Goal: Information Seeking & Learning: Learn about a topic

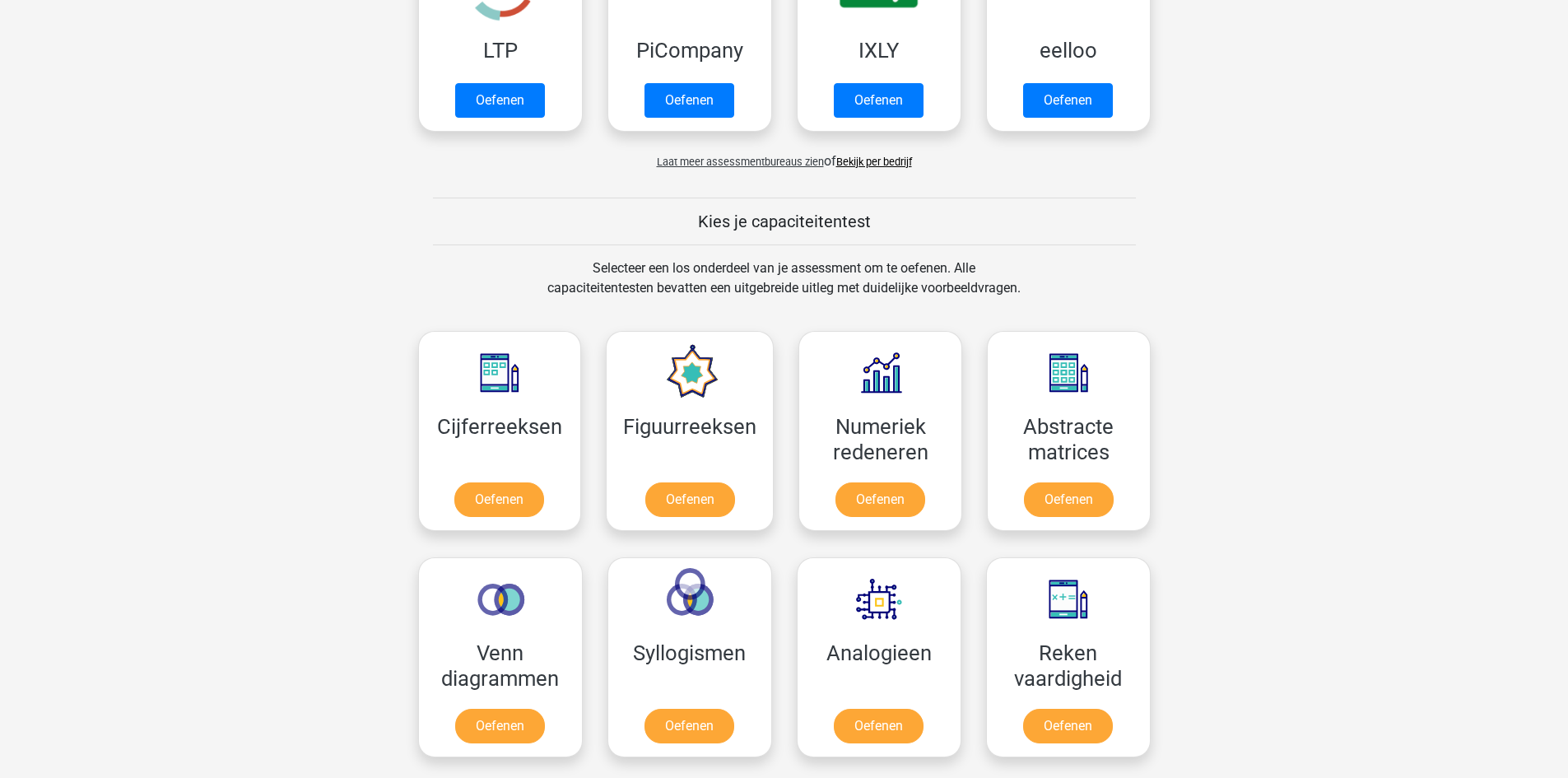
scroll to position [494, 0]
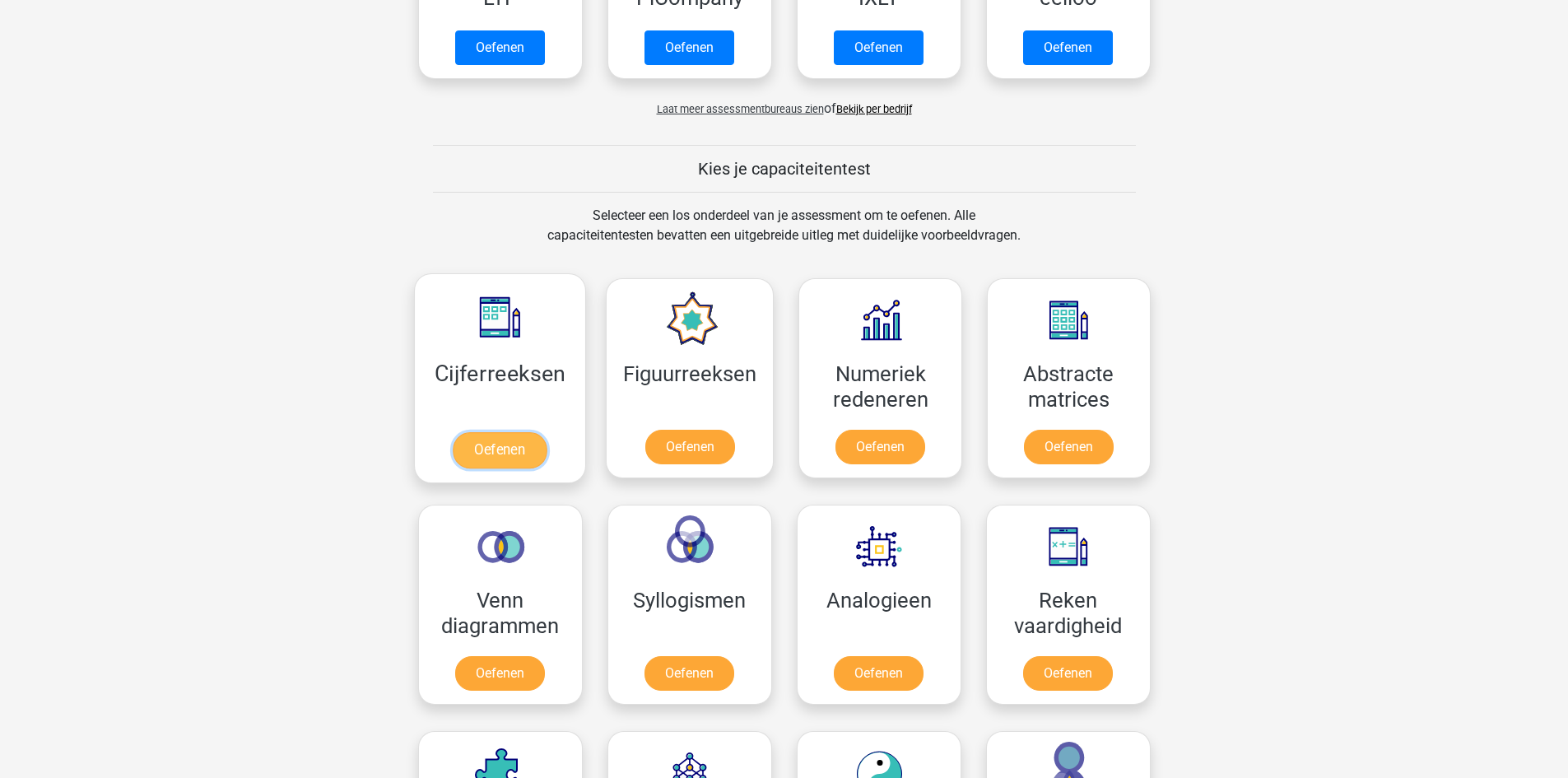
click at [490, 445] on link "Oefenen" at bounding box center [499, 450] width 94 height 36
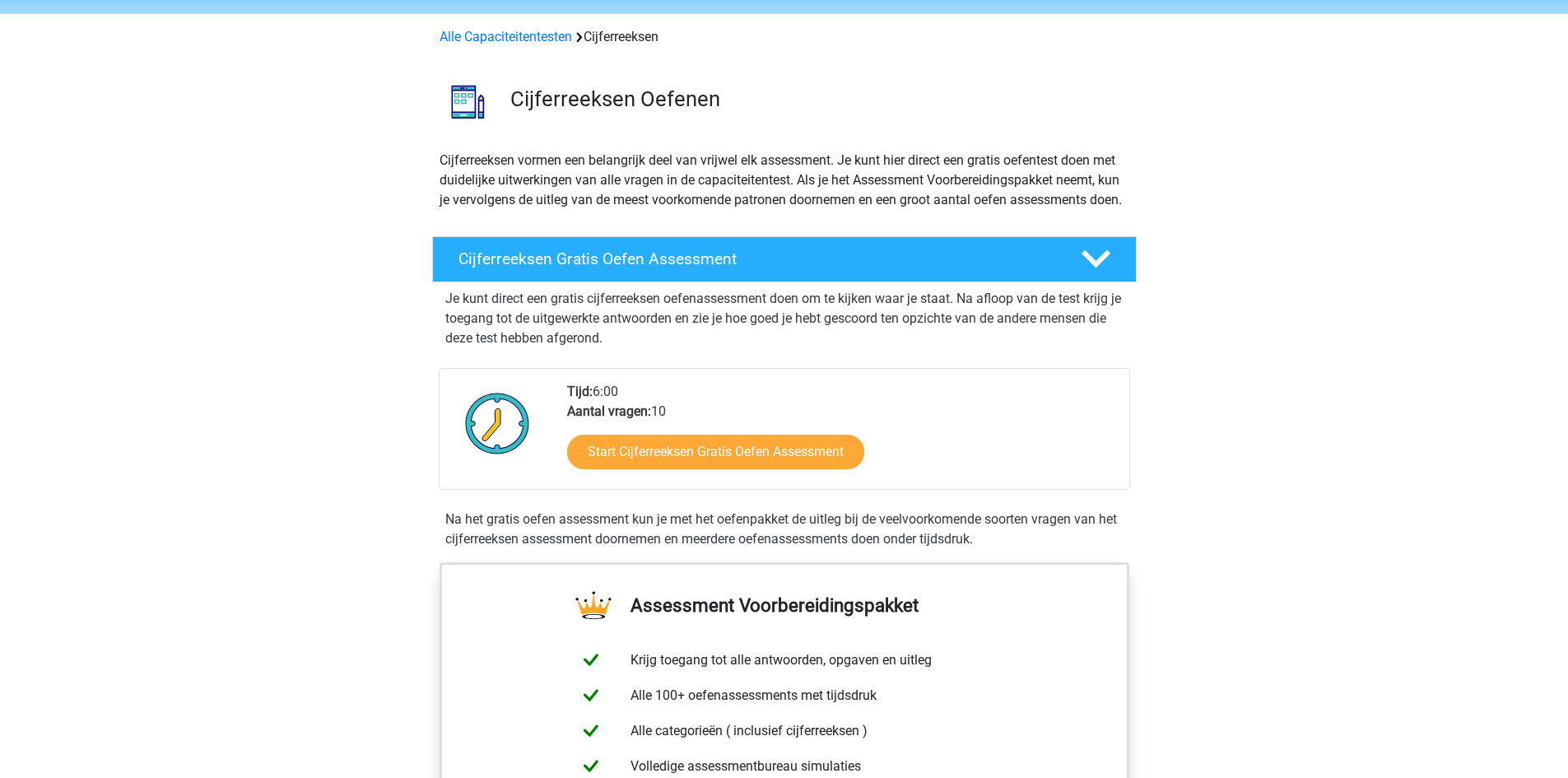
scroll to position [165, 0]
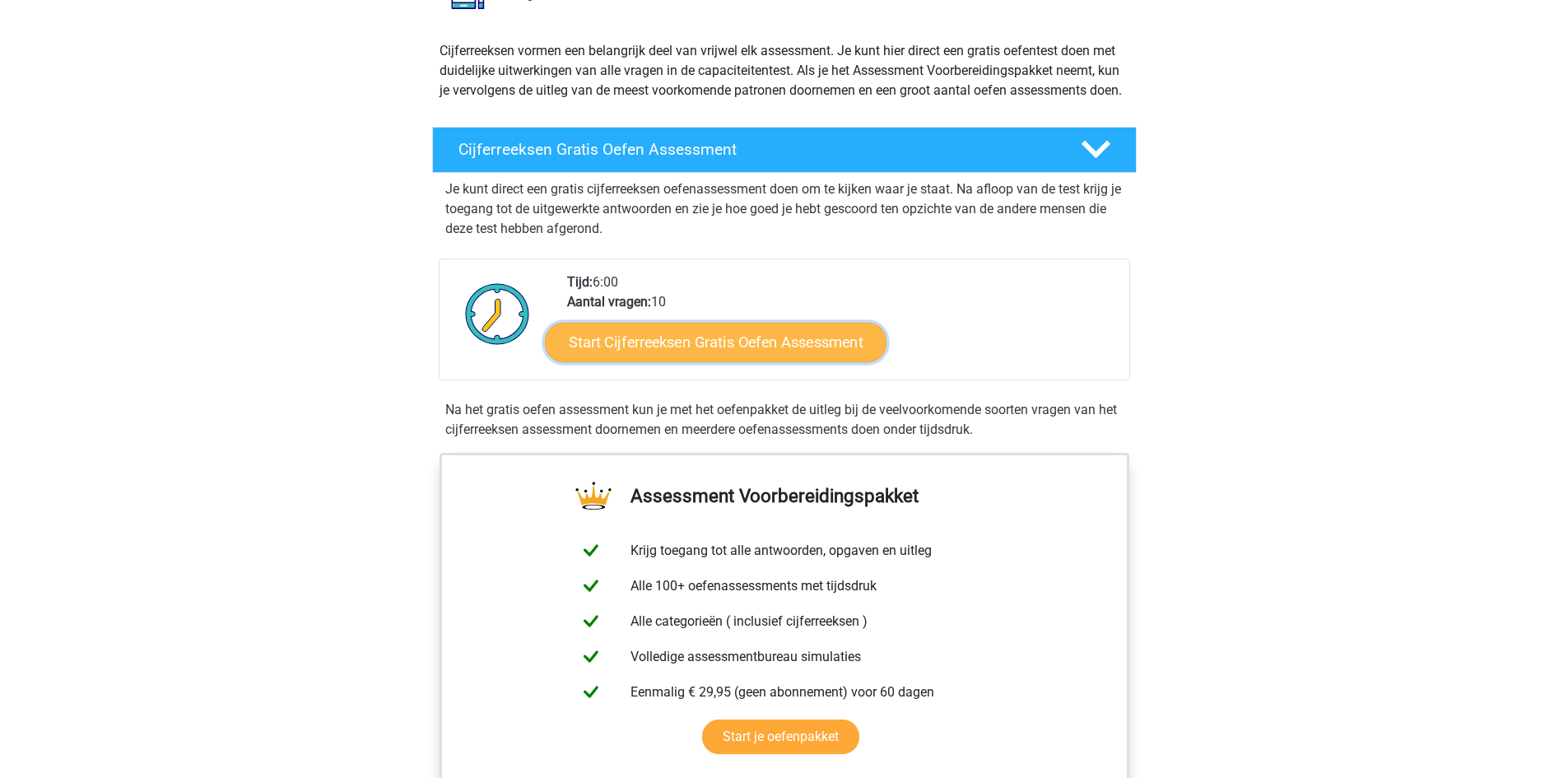
click at [762, 356] on link "Start Cijferreeksen Gratis Oefen Assessment" at bounding box center [715, 341] width 342 height 39
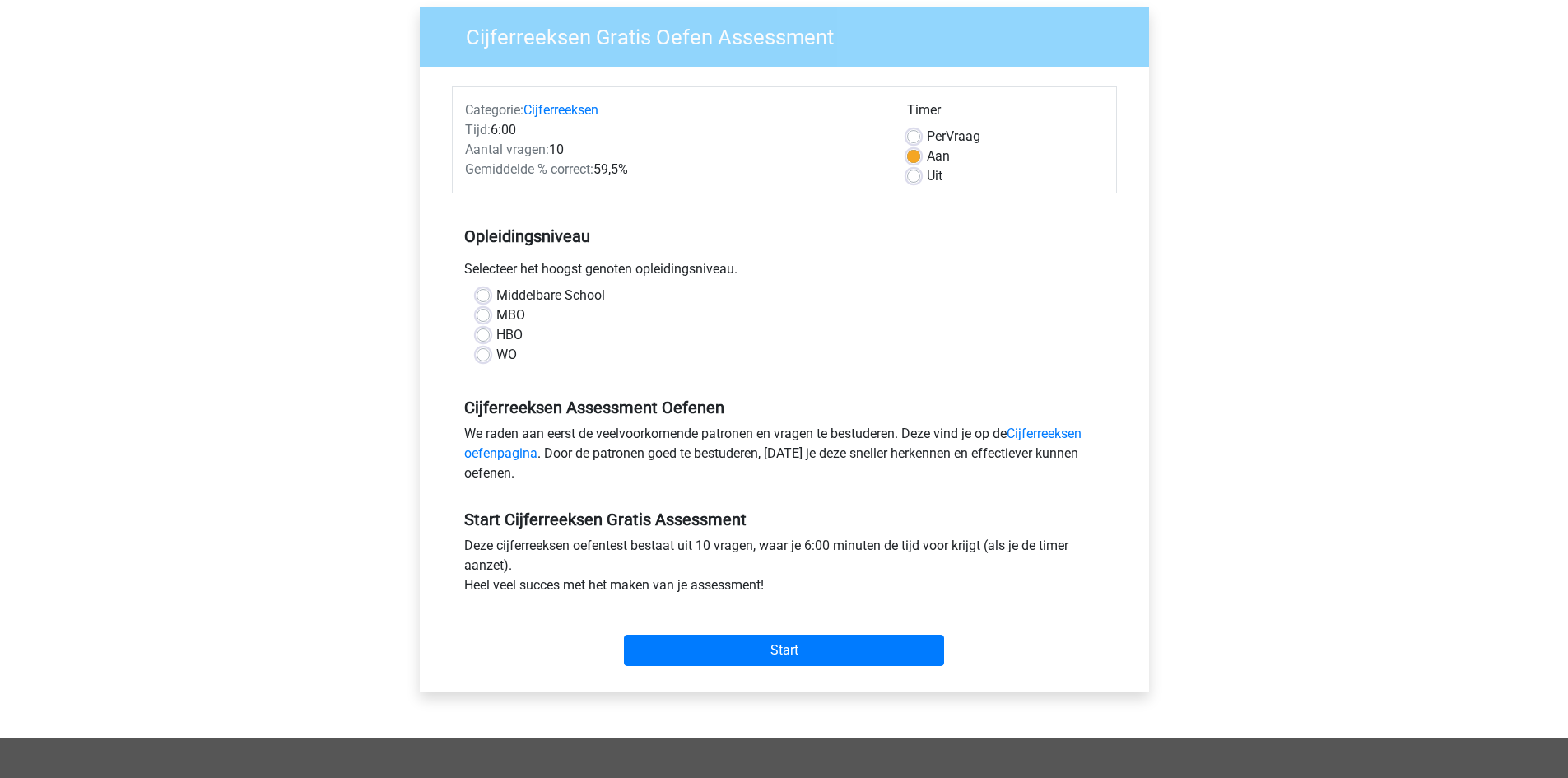
scroll to position [165, 0]
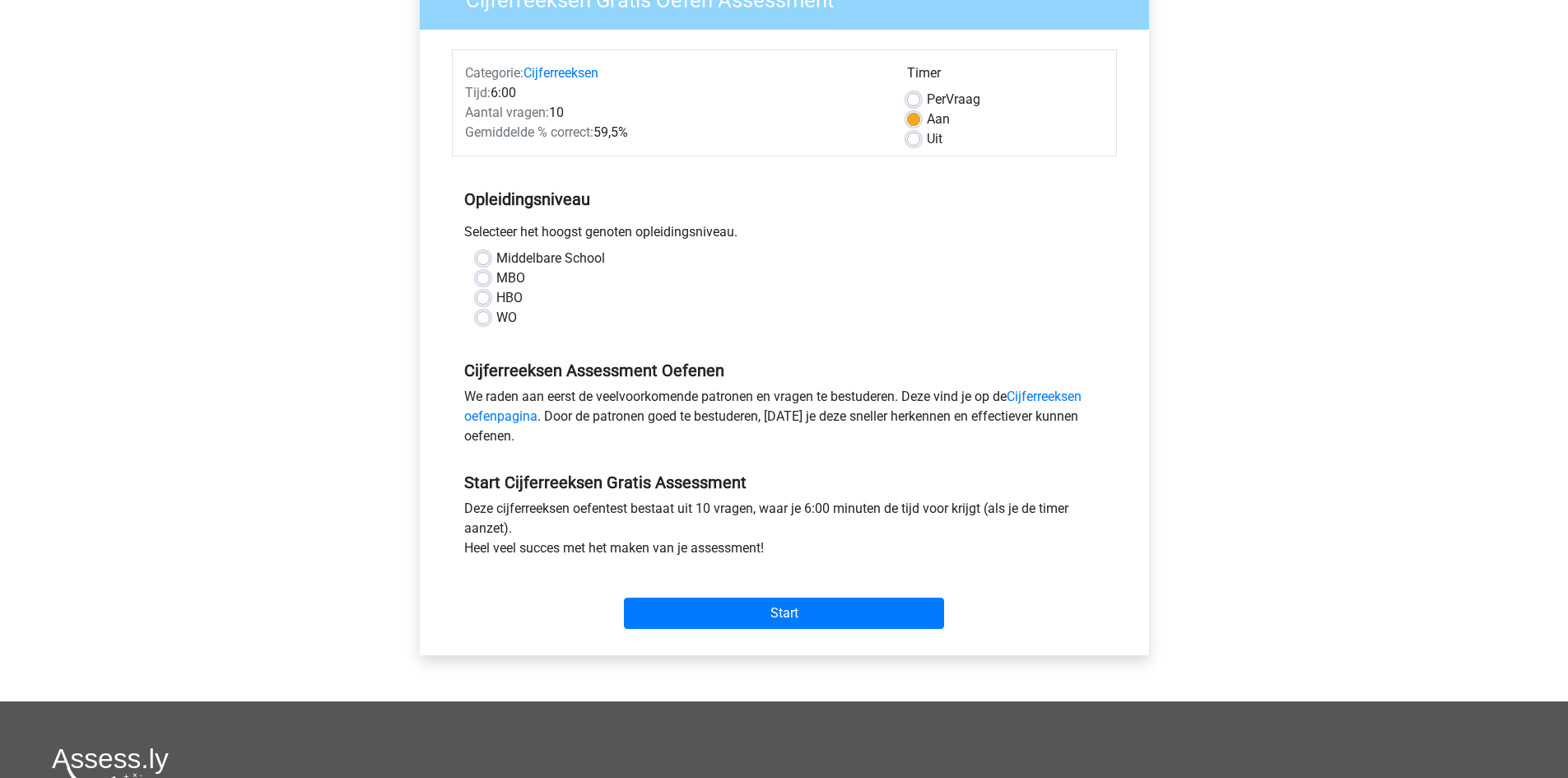
click at [497, 257] on label "Middelbare School" at bounding box center [550, 259] width 108 height 20
click at [484, 257] on input "Middelbare School" at bounding box center [483, 257] width 13 height 16
radio input "true"
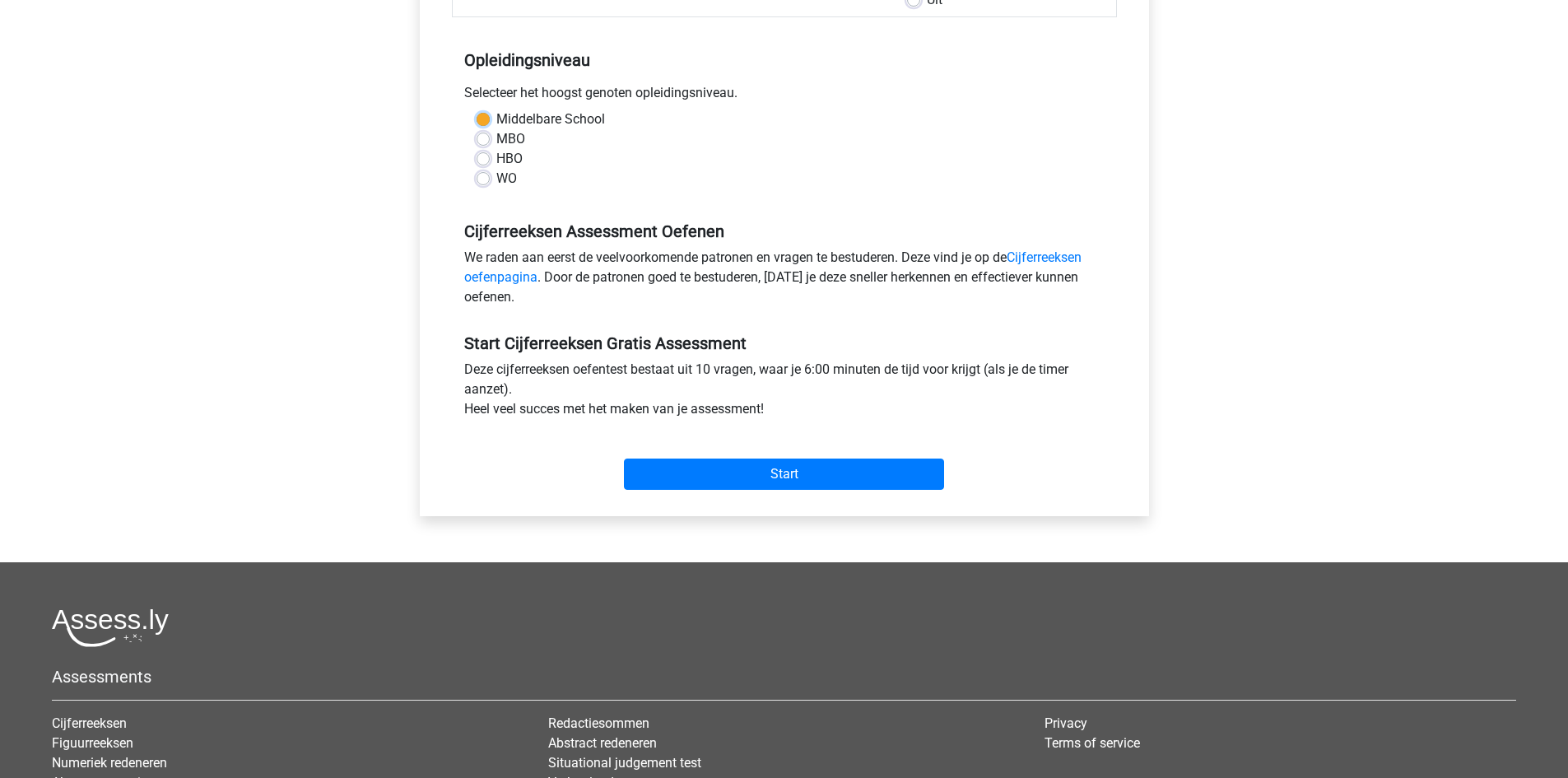
scroll to position [329, 0]
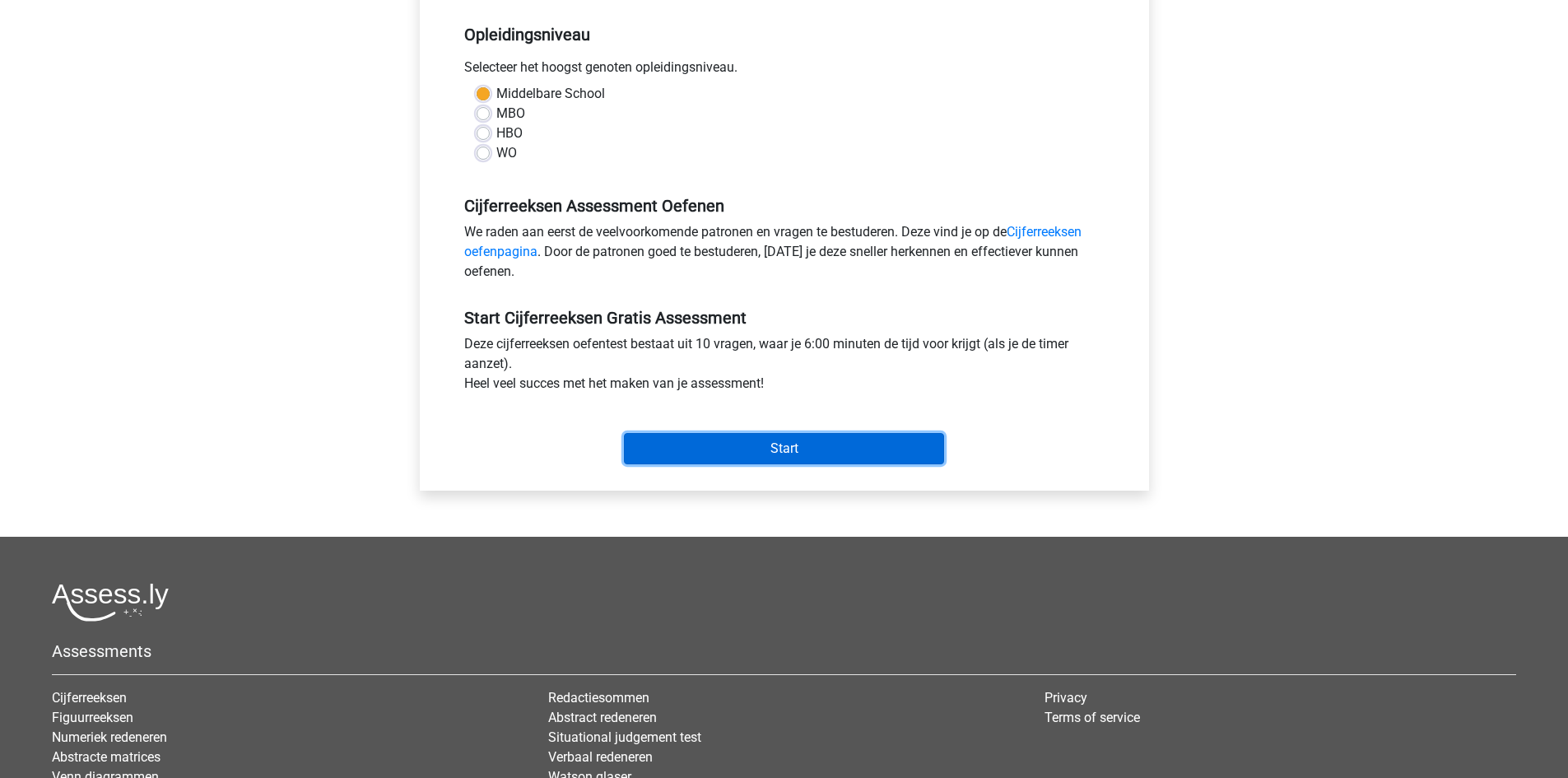
click at [791, 447] on input "Start" at bounding box center [784, 448] width 320 height 31
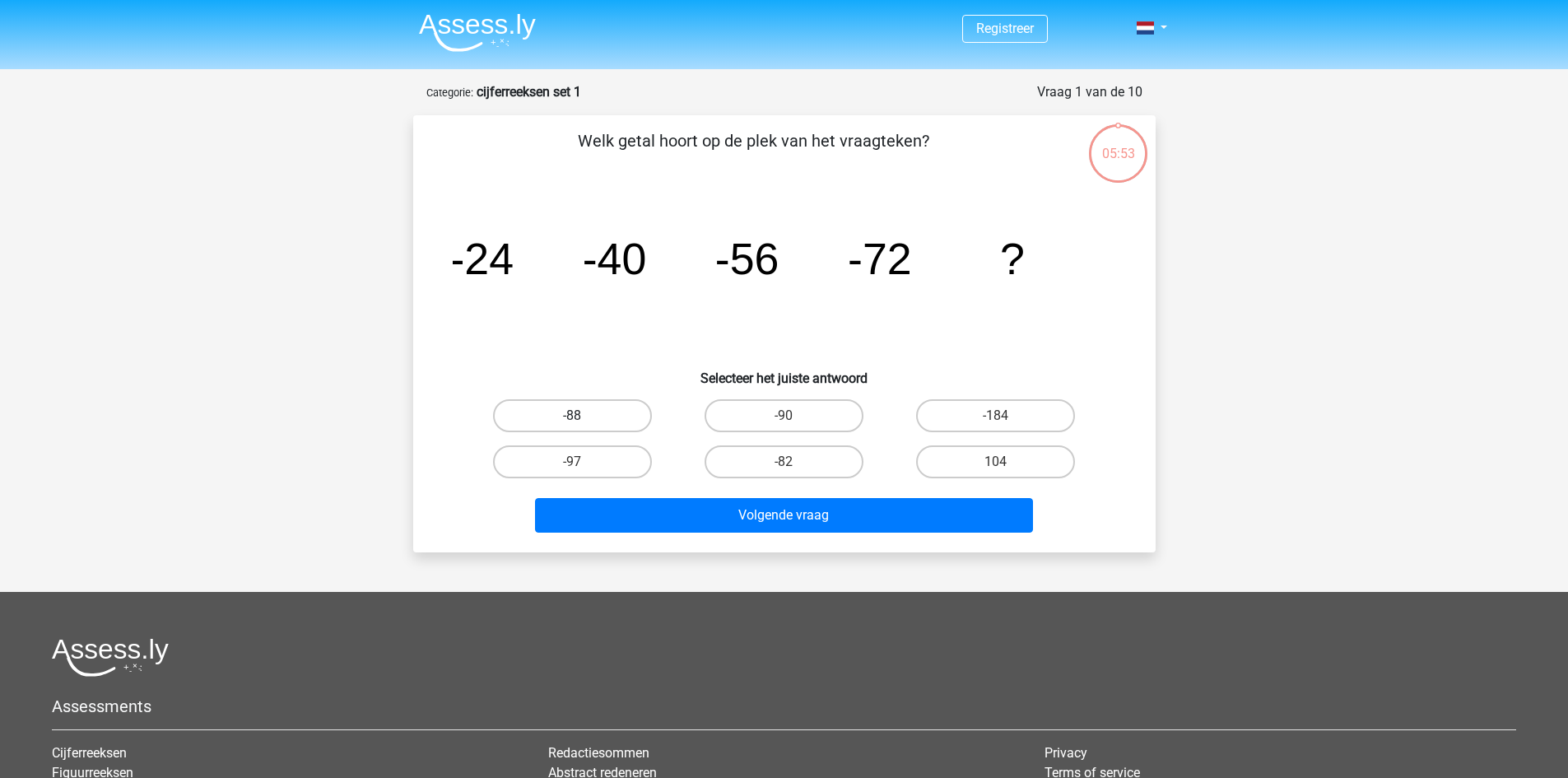
click at [557, 412] on label "-88" at bounding box center [572, 415] width 159 height 33
click at [572, 415] on input "-88" at bounding box center [578, 421] width 11 height 11
radio input "true"
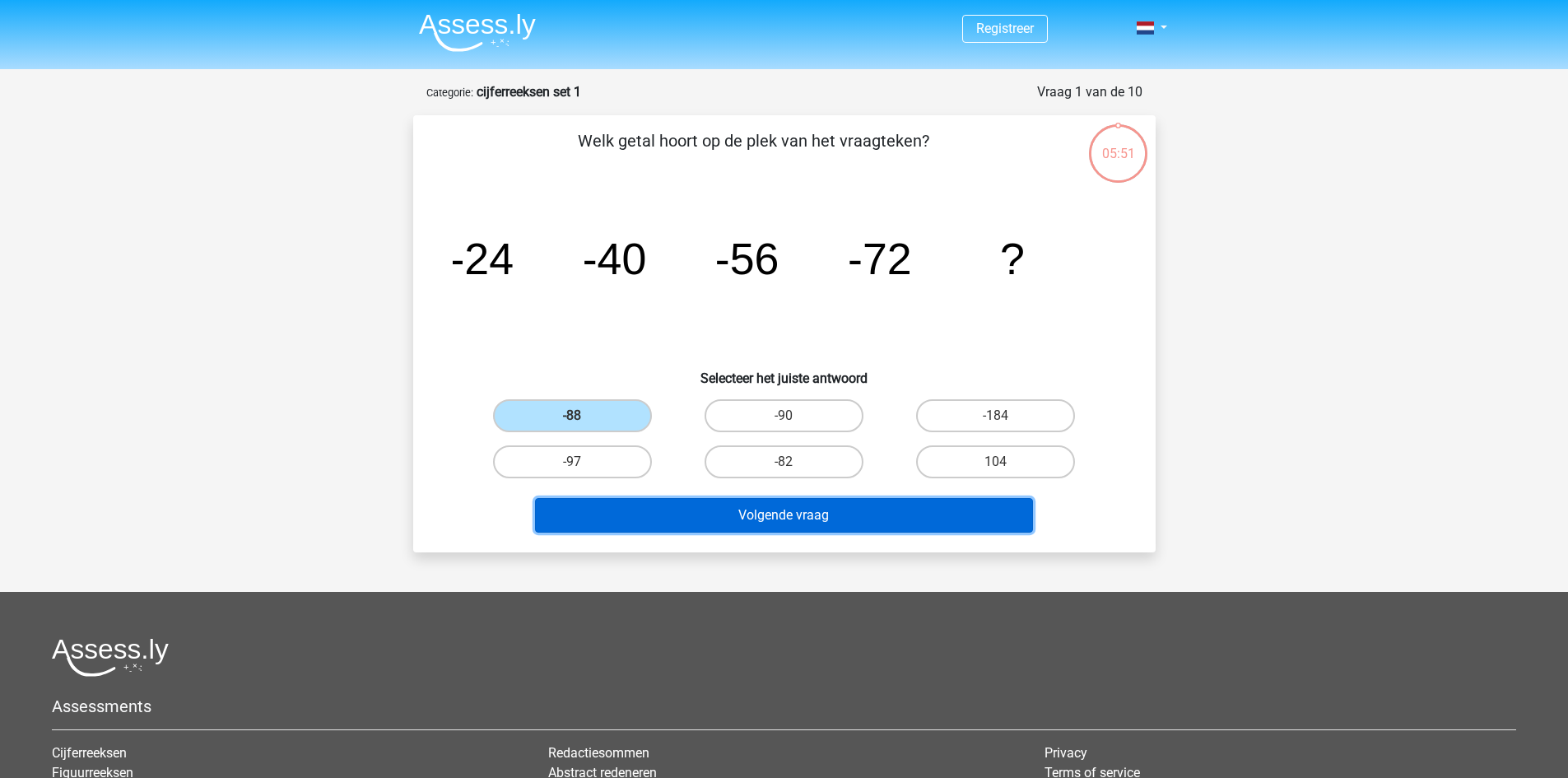
click at [797, 515] on button "Volgende vraag" at bounding box center [784, 516] width 498 height 35
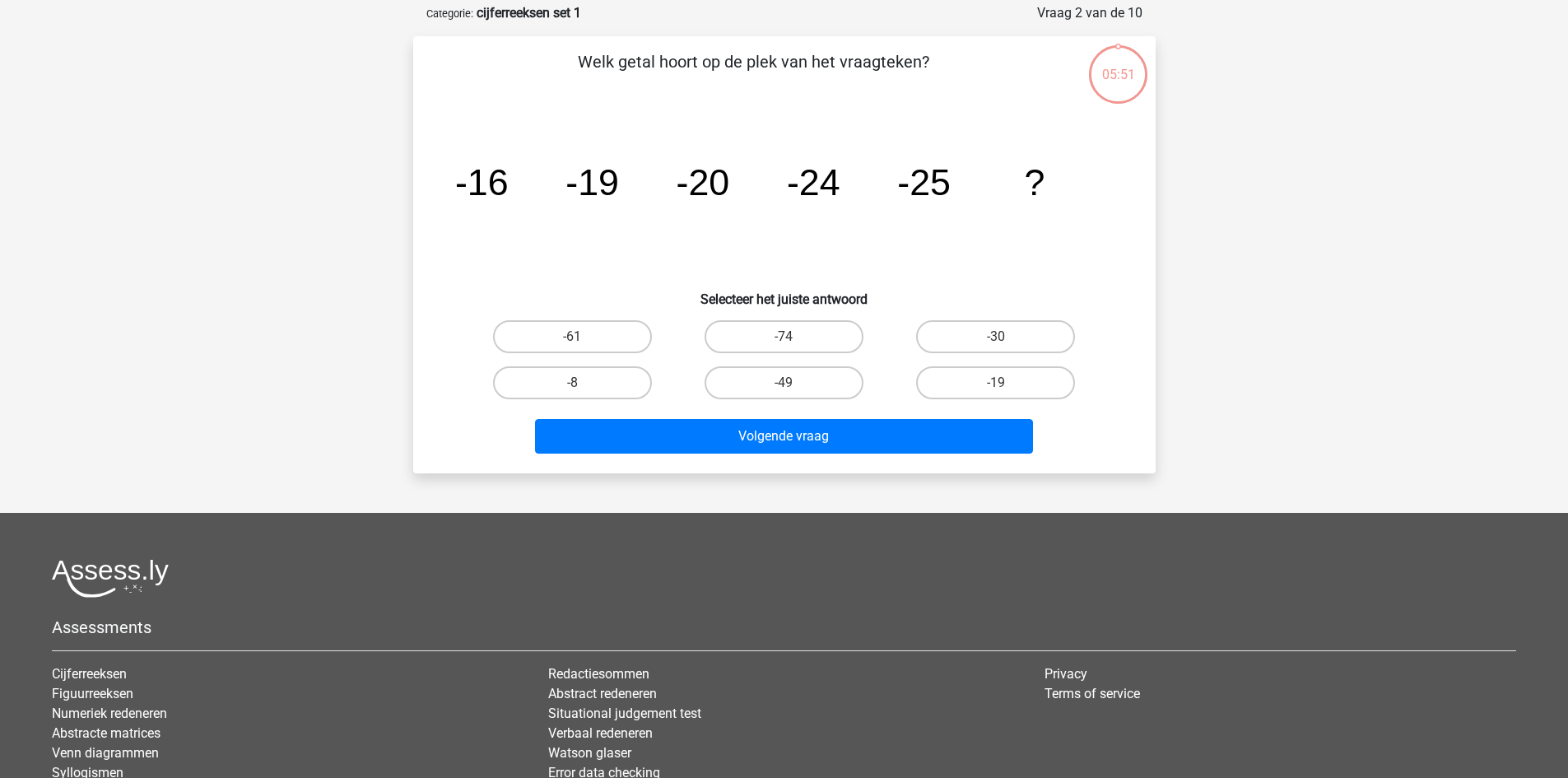
scroll to position [82, 0]
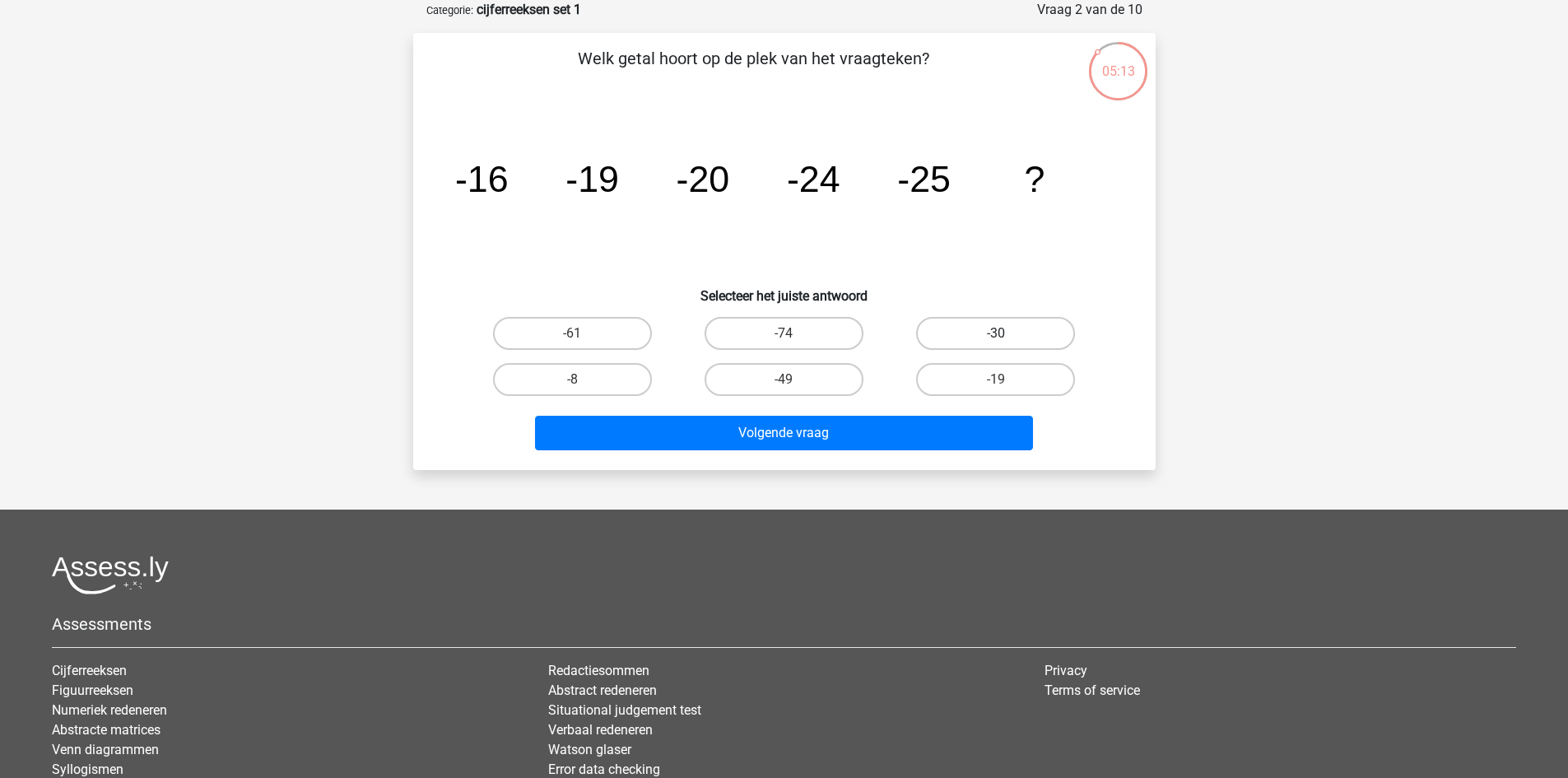
click at [1023, 323] on label "-30" at bounding box center [995, 333] width 159 height 33
click at [1007, 333] on input "-30" at bounding box center [1001, 339] width 11 height 11
radio input "true"
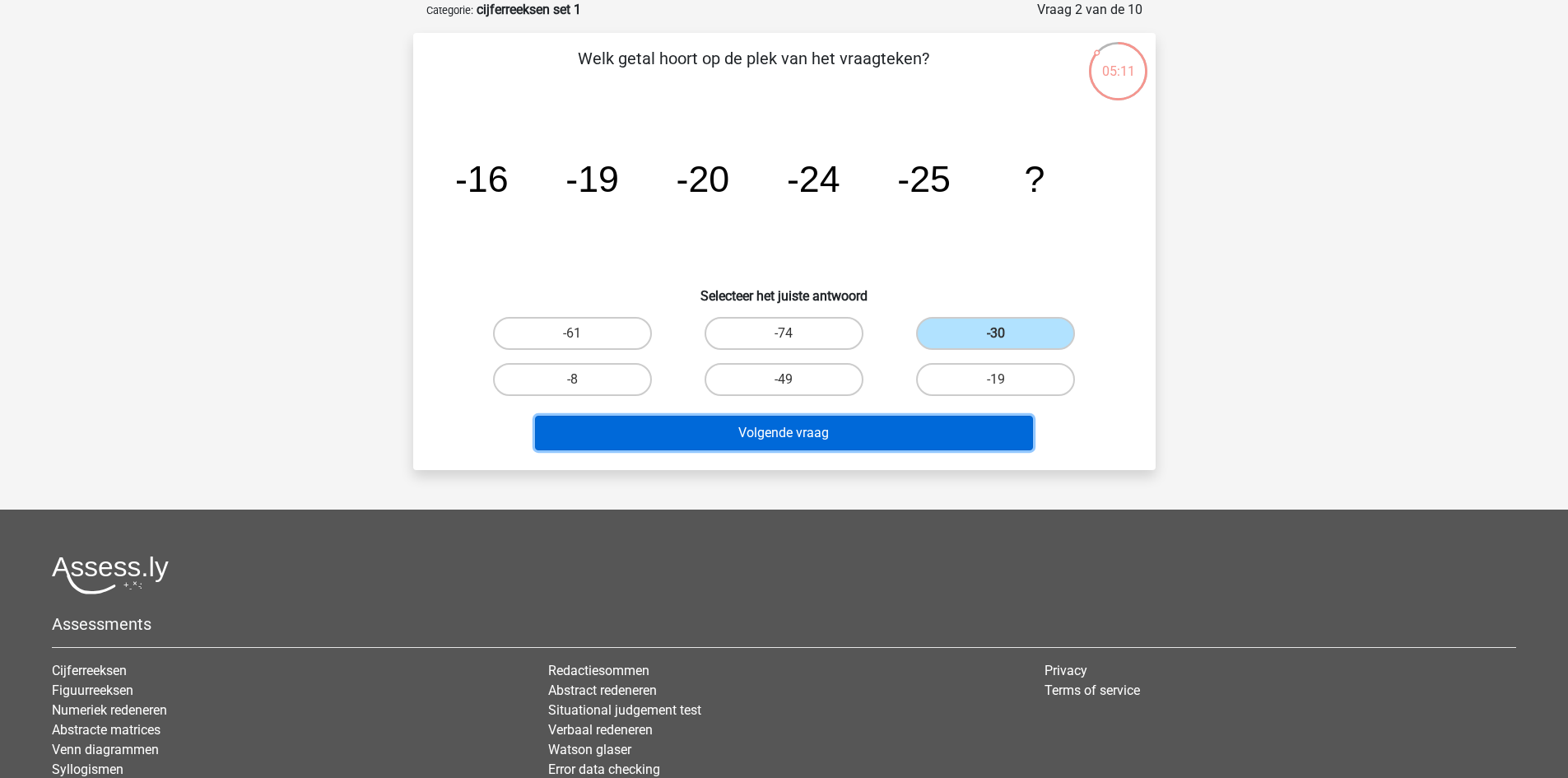
click at [784, 430] on button "Volgende vraag" at bounding box center [784, 433] width 498 height 35
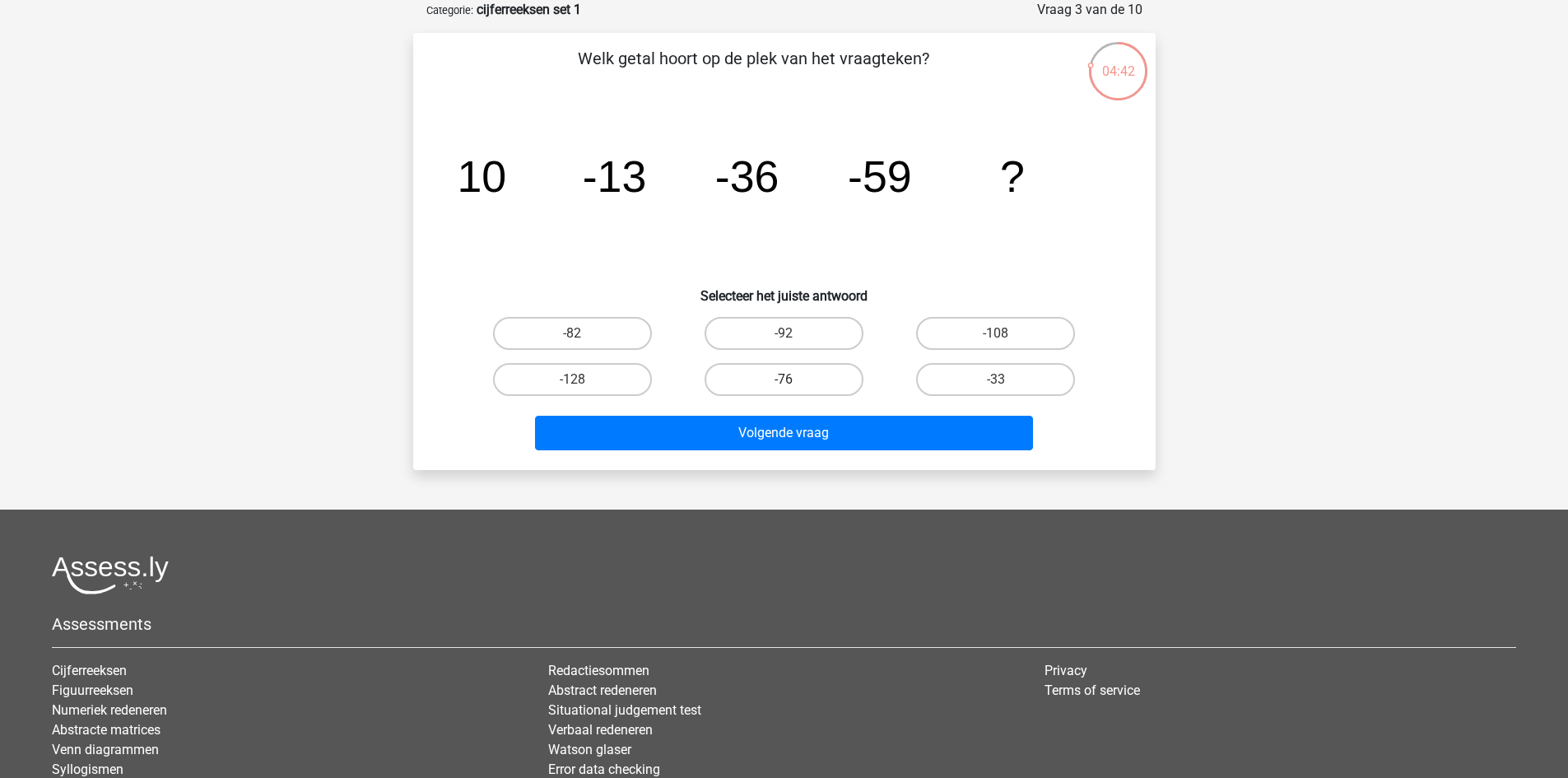
click at [764, 378] on label "-76" at bounding box center [784, 379] width 159 height 33
click at [784, 379] on input "-76" at bounding box center [789, 384] width 11 height 11
radio input "true"
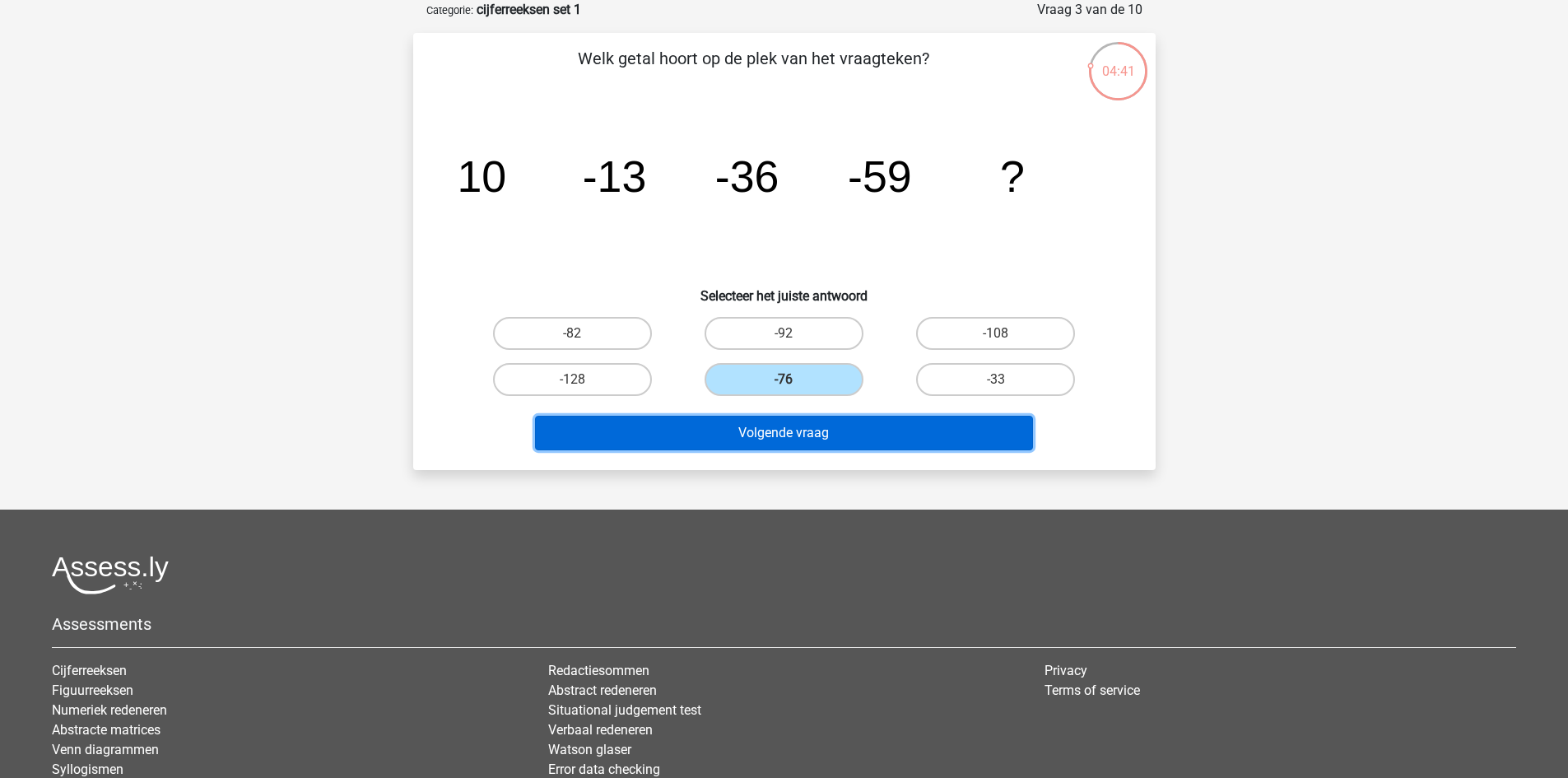
click at [775, 432] on button "Volgende vraag" at bounding box center [784, 433] width 498 height 35
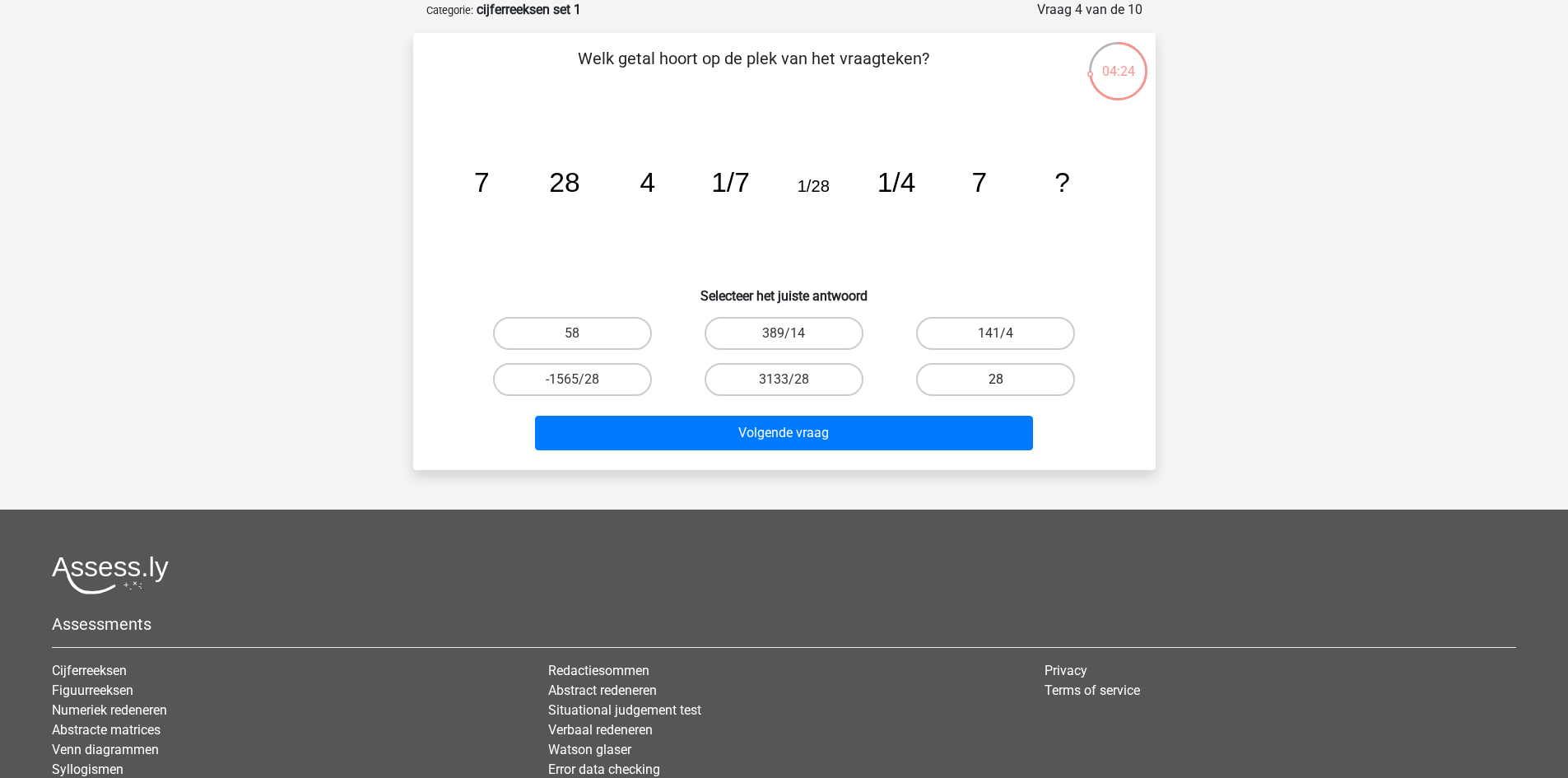
click at [964, 382] on label "28" at bounding box center [995, 379] width 159 height 33
click at [996, 382] on input "28" at bounding box center [1001, 384] width 11 height 11
radio input "true"
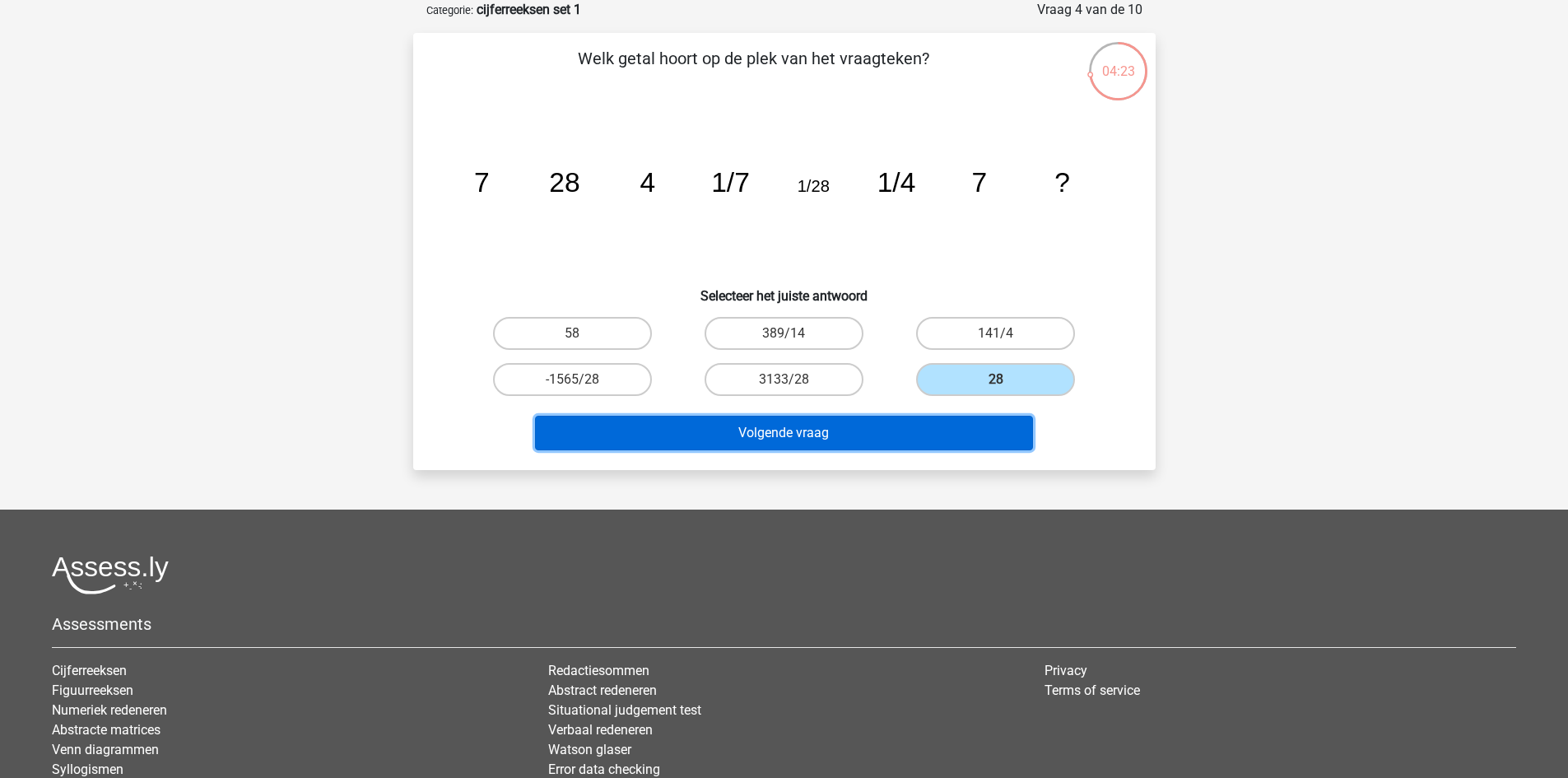
click at [801, 430] on button "Volgende vraag" at bounding box center [784, 433] width 498 height 35
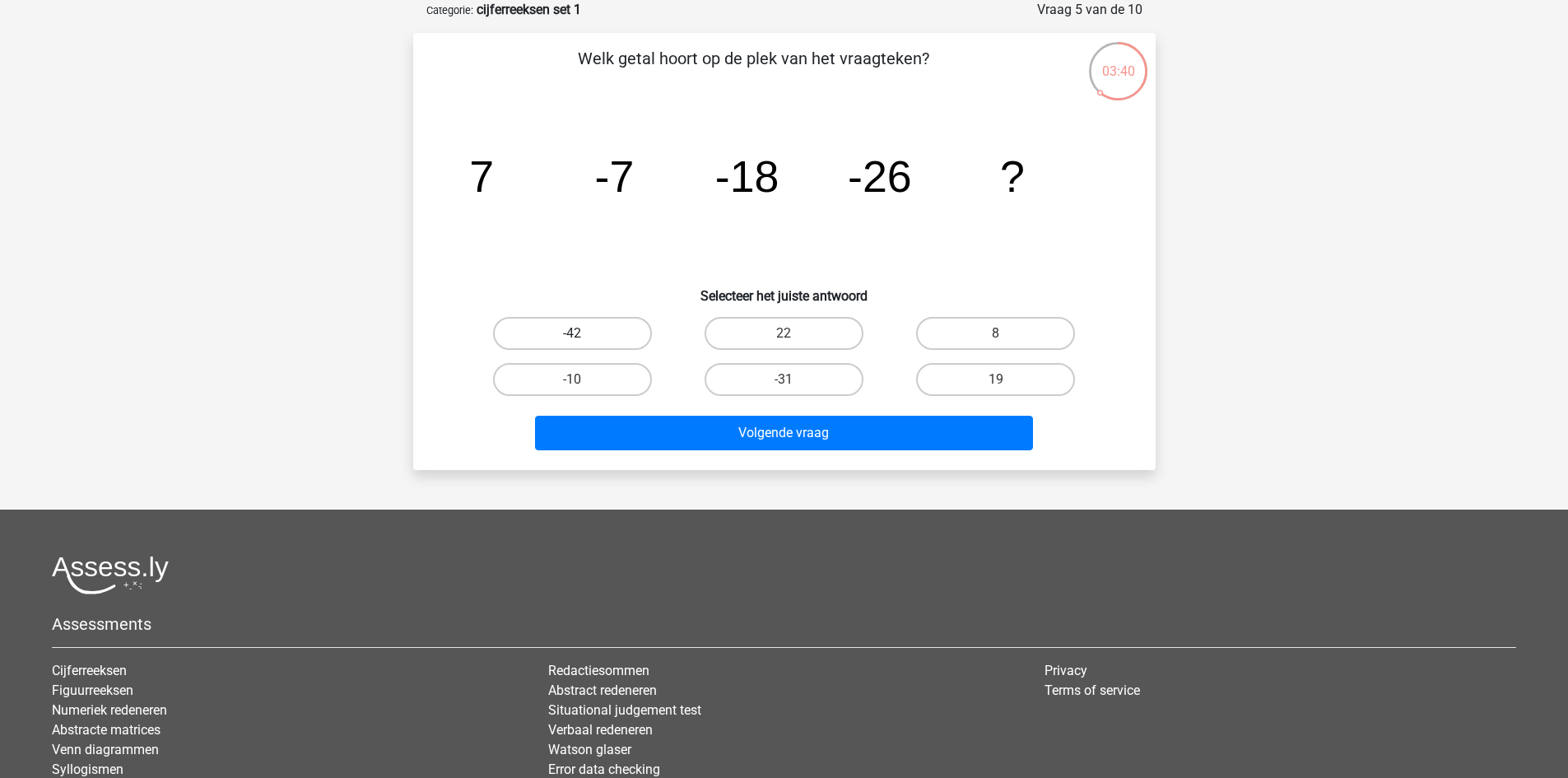
click at [597, 327] on label "-42" at bounding box center [572, 333] width 159 height 33
click at [583, 333] on input "-42" at bounding box center [578, 339] width 11 height 11
radio input "true"
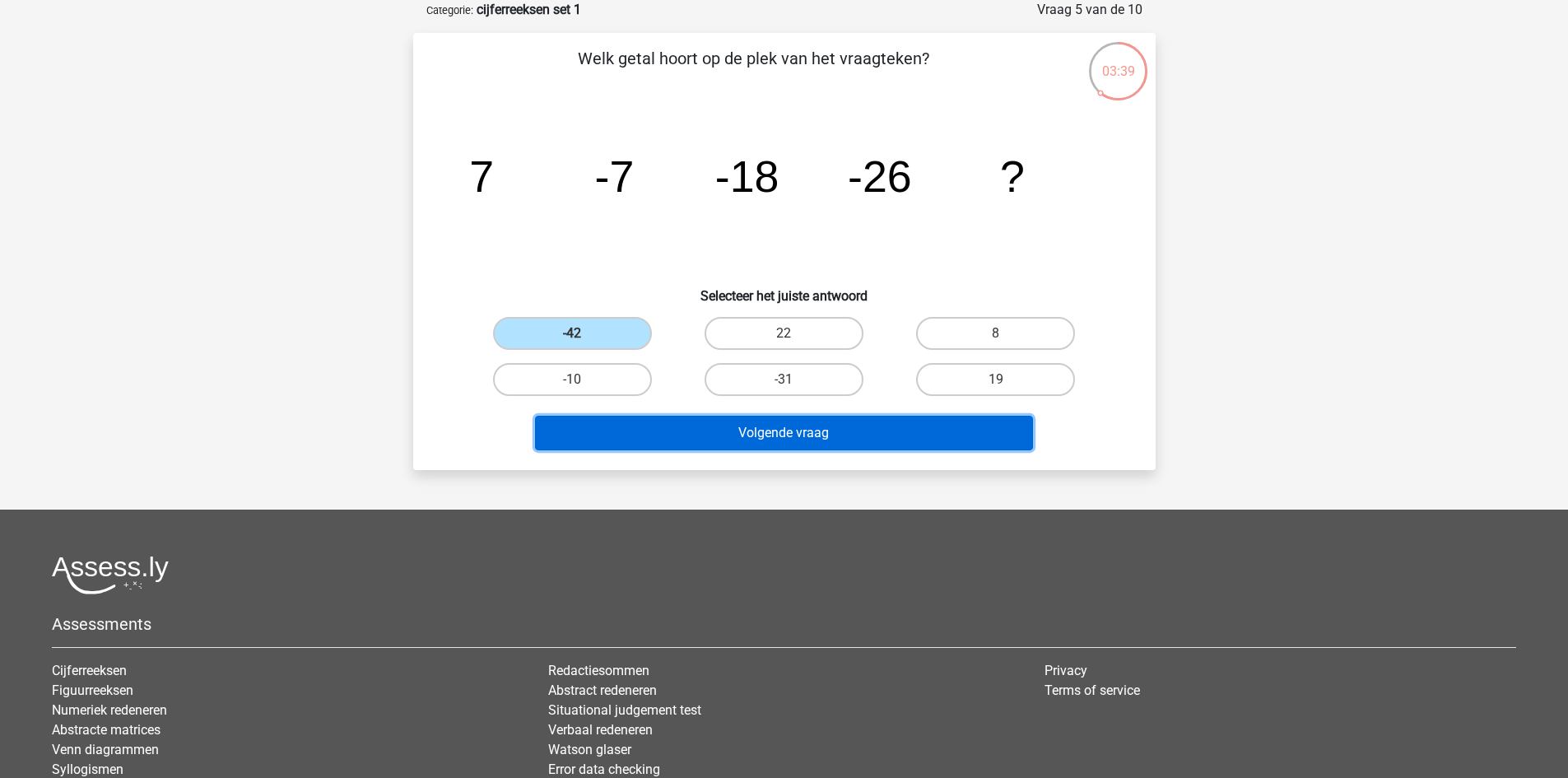
click at [783, 431] on button "Volgende vraag" at bounding box center [784, 433] width 498 height 35
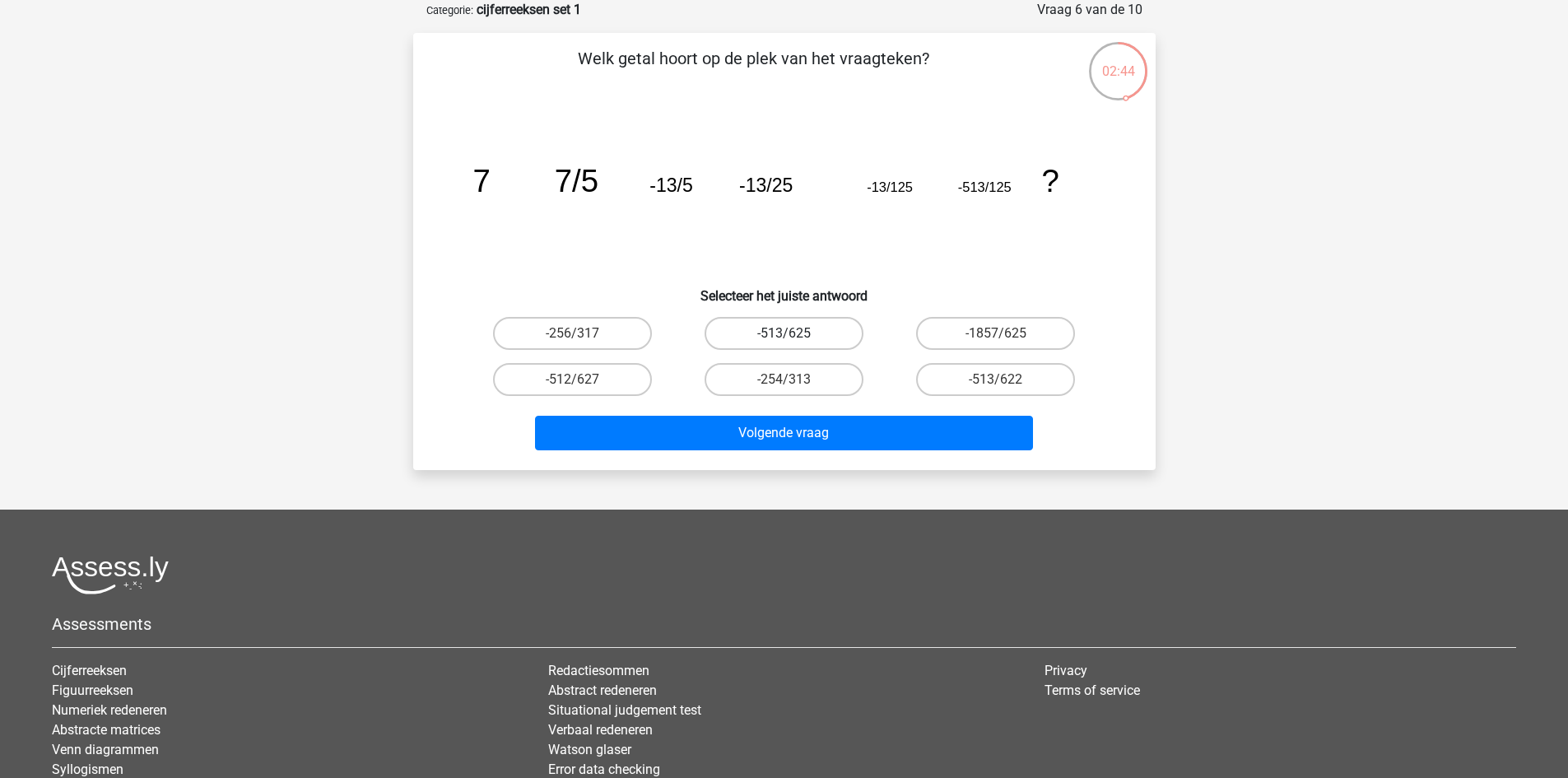
click at [813, 333] on label "-513/625" at bounding box center [784, 333] width 159 height 33
click at [794, 333] on input "-513/625" at bounding box center [789, 339] width 11 height 11
radio input "true"
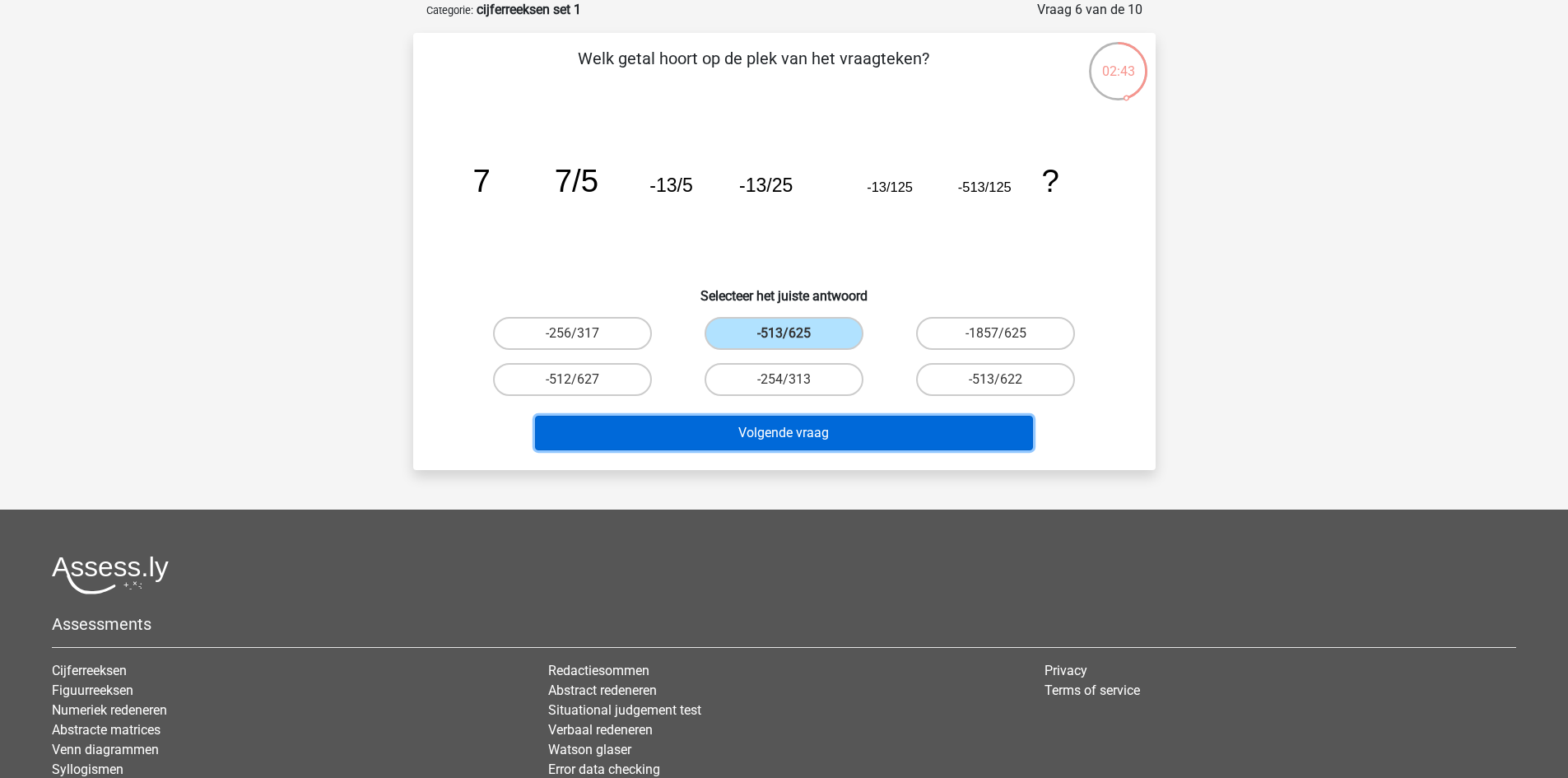
click at [822, 432] on button "Volgende vraag" at bounding box center [784, 433] width 498 height 35
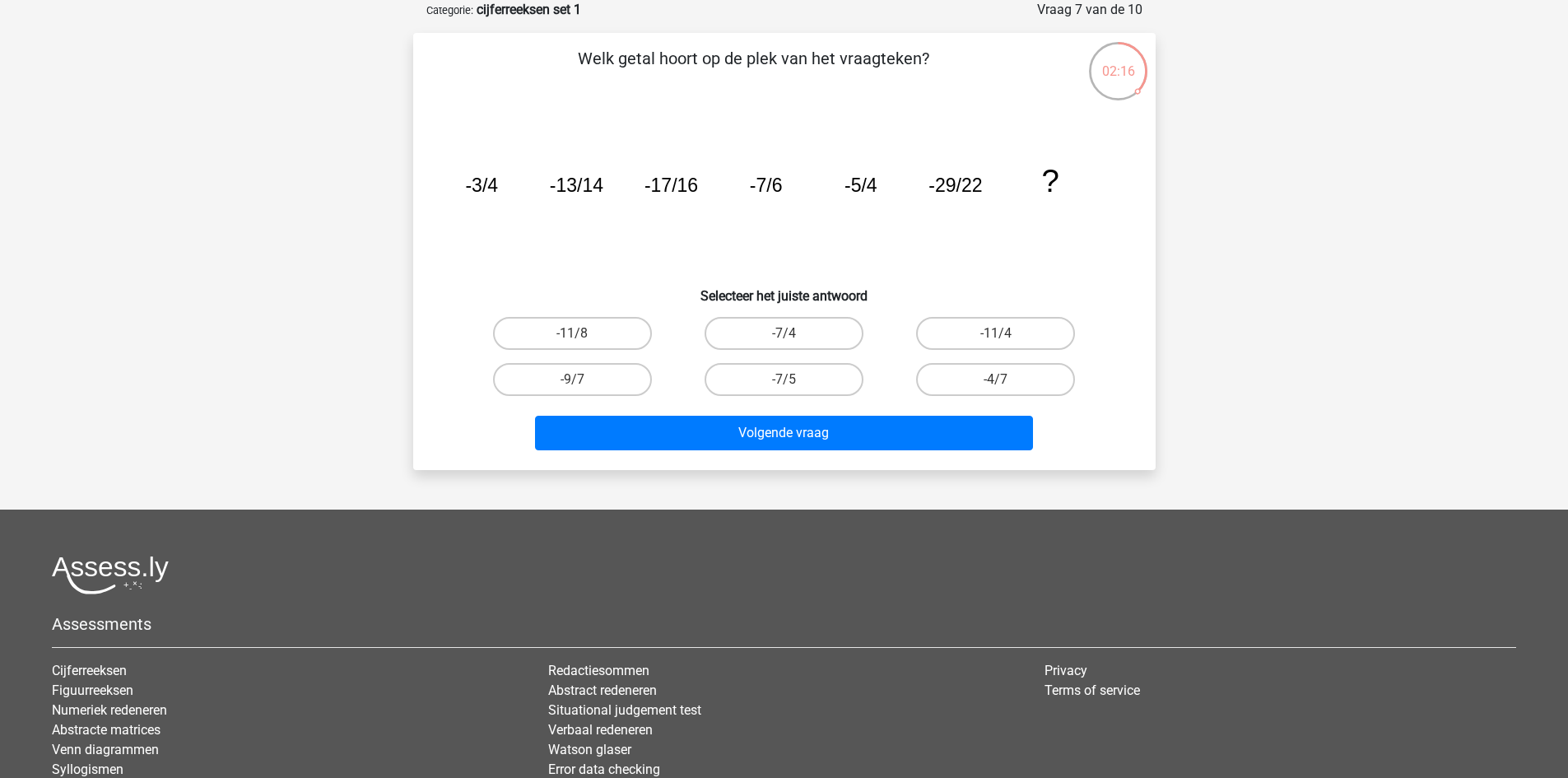
click at [790, 335] on input "-7/4" at bounding box center [789, 339] width 11 height 11
radio input "true"
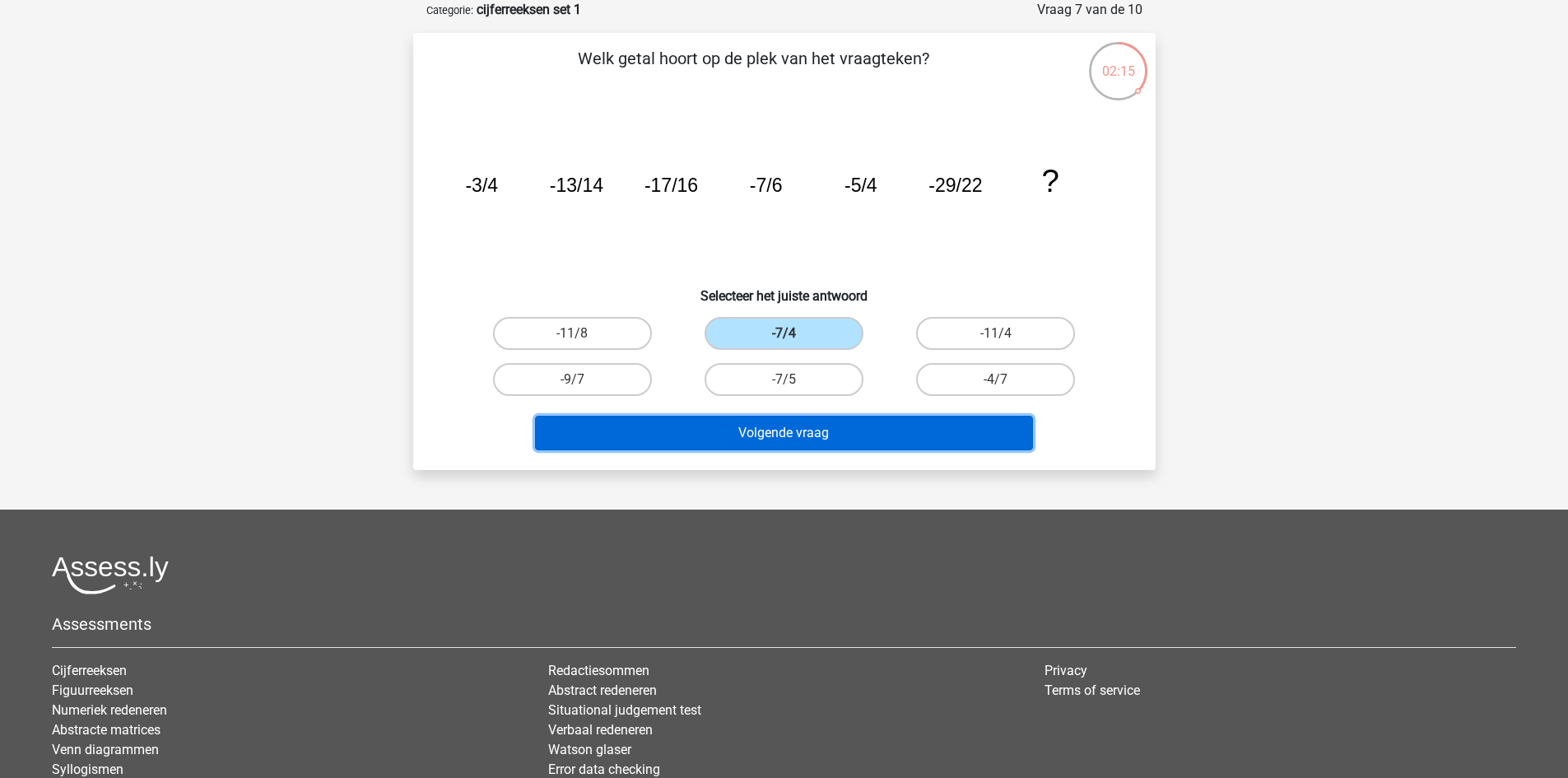
click at [794, 429] on button "Volgende vraag" at bounding box center [784, 433] width 498 height 35
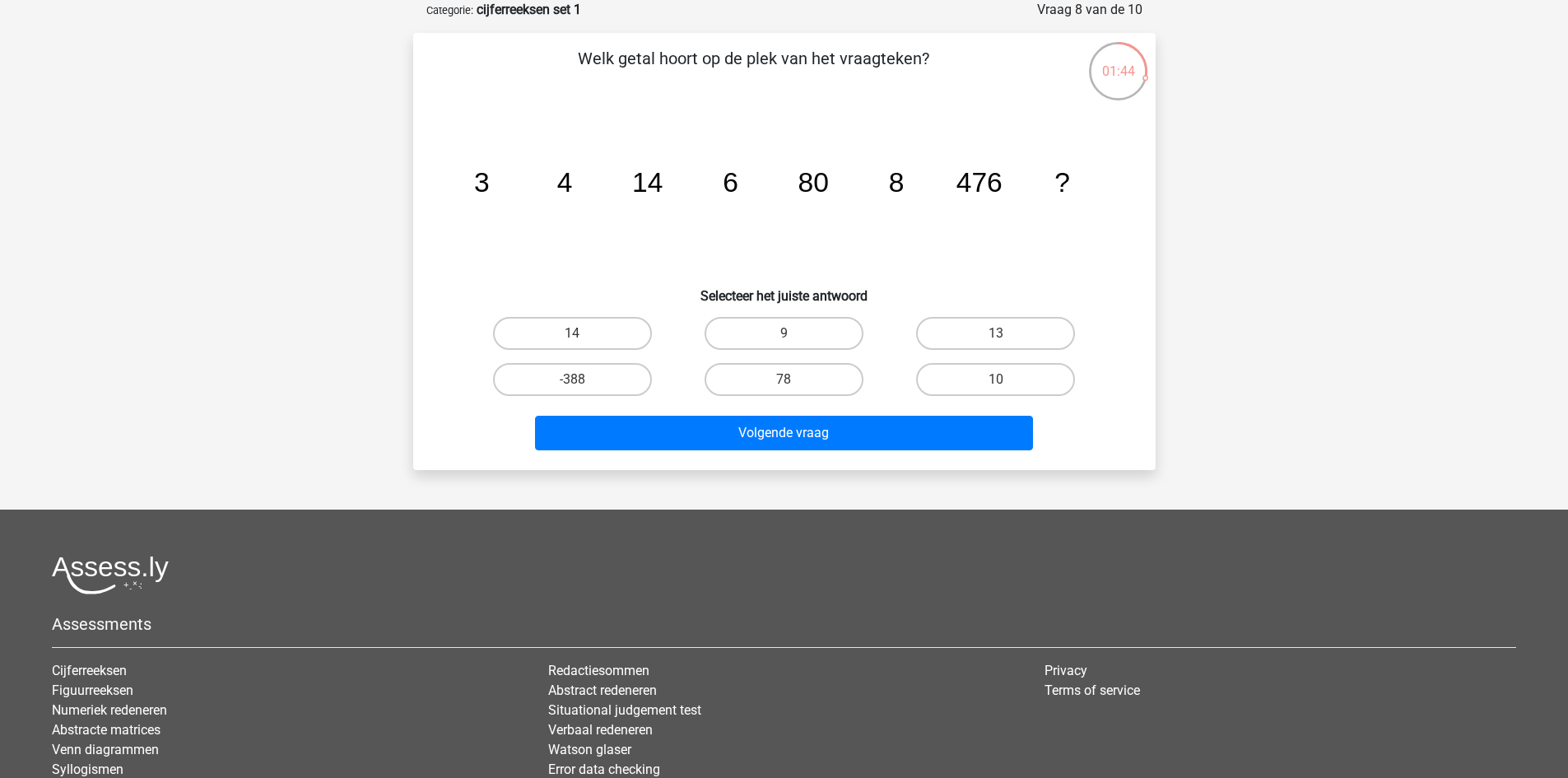
click at [787, 337] on input "9" at bounding box center [789, 339] width 11 height 11
radio input "true"
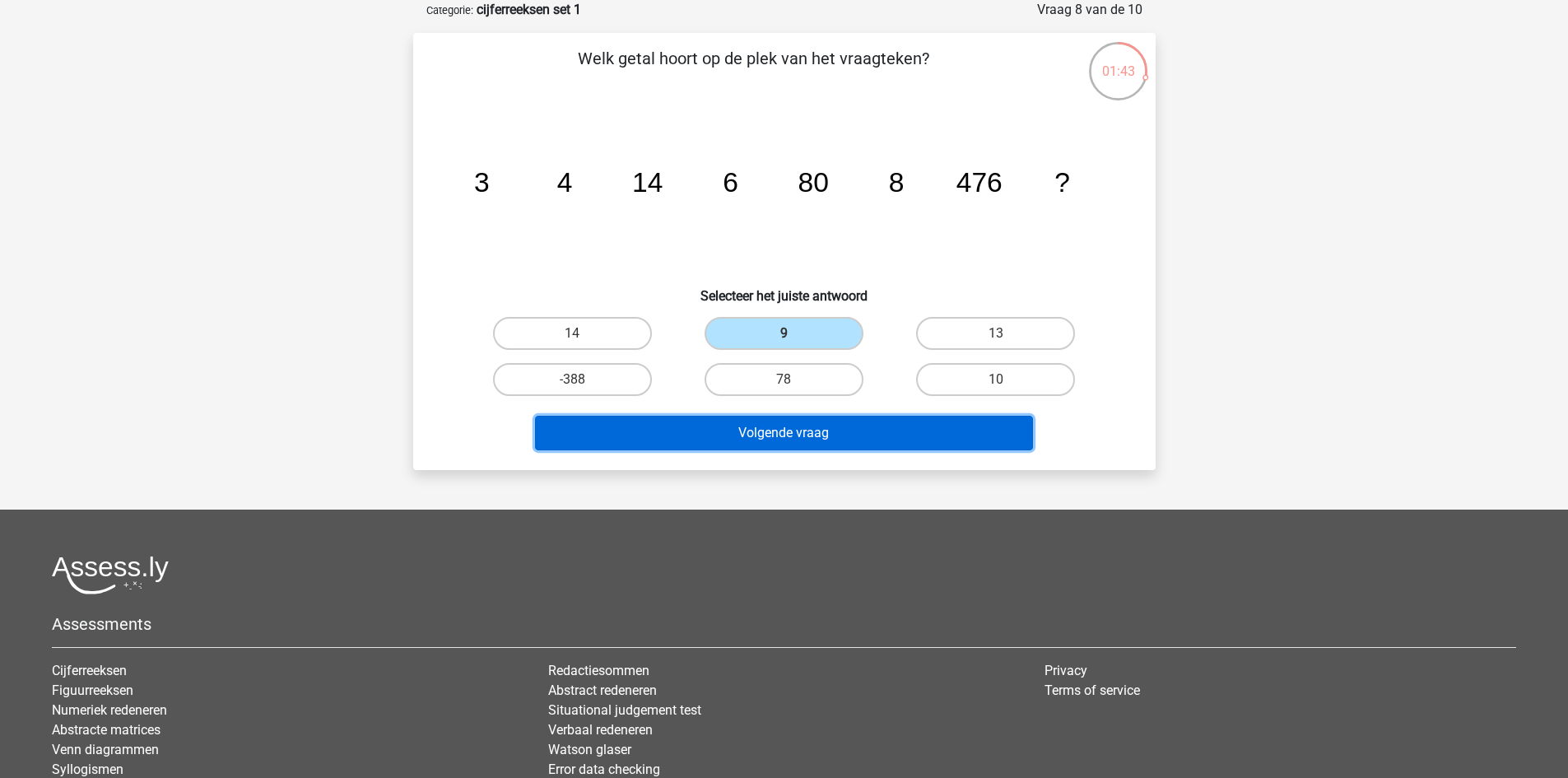
click at [825, 429] on button "Volgende vraag" at bounding box center [784, 433] width 498 height 35
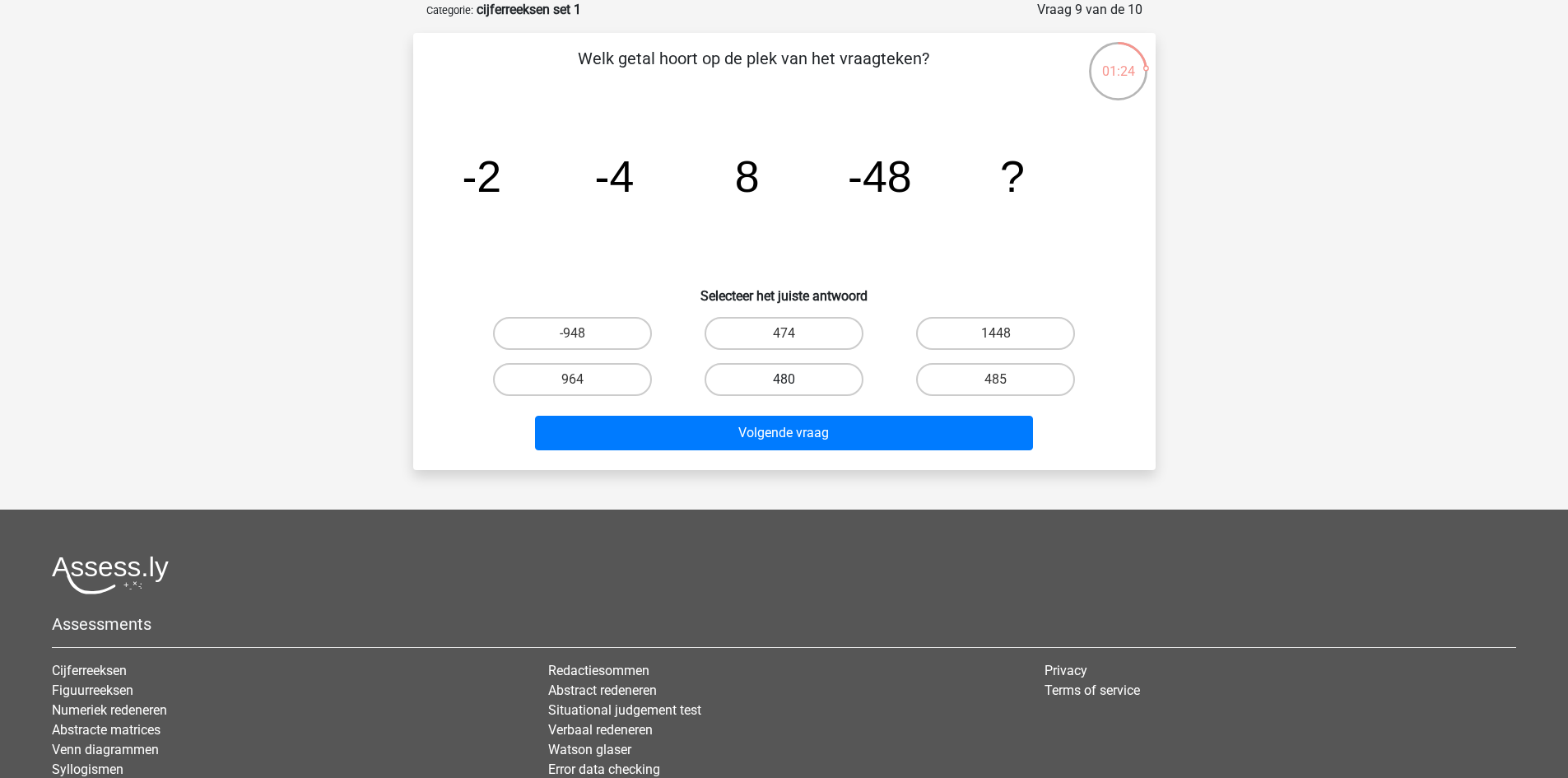
click at [794, 374] on label "480" at bounding box center [784, 379] width 159 height 33
click at [794, 379] on input "480" at bounding box center [789, 384] width 11 height 11
radio input "true"
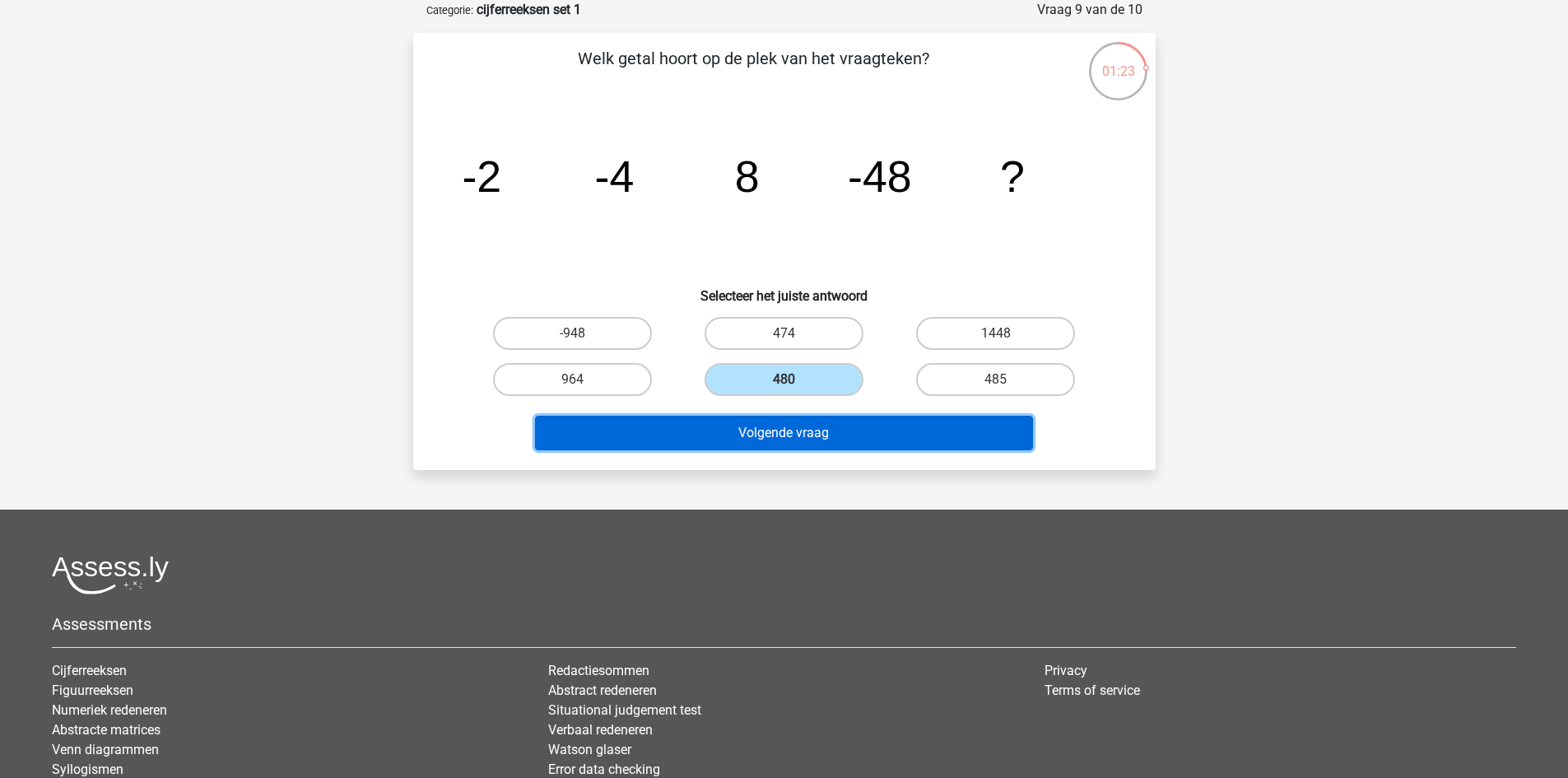
click at [799, 429] on button "Volgende vraag" at bounding box center [784, 433] width 498 height 35
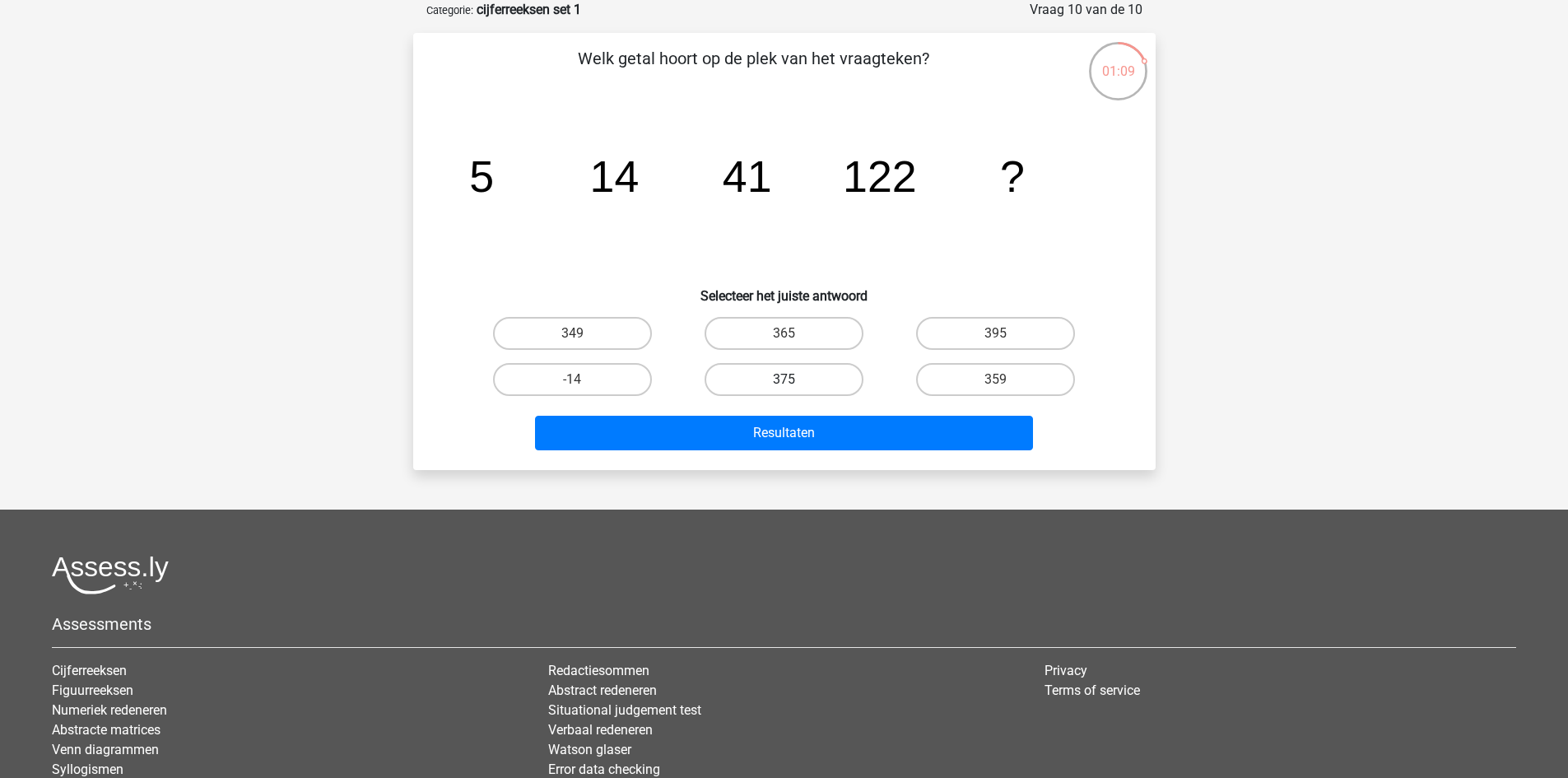
click at [828, 376] on label "375" at bounding box center [784, 379] width 159 height 33
click at [794, 379] on input "375" at bounding box center [789, 384] width 11 height 11
radio input "true"
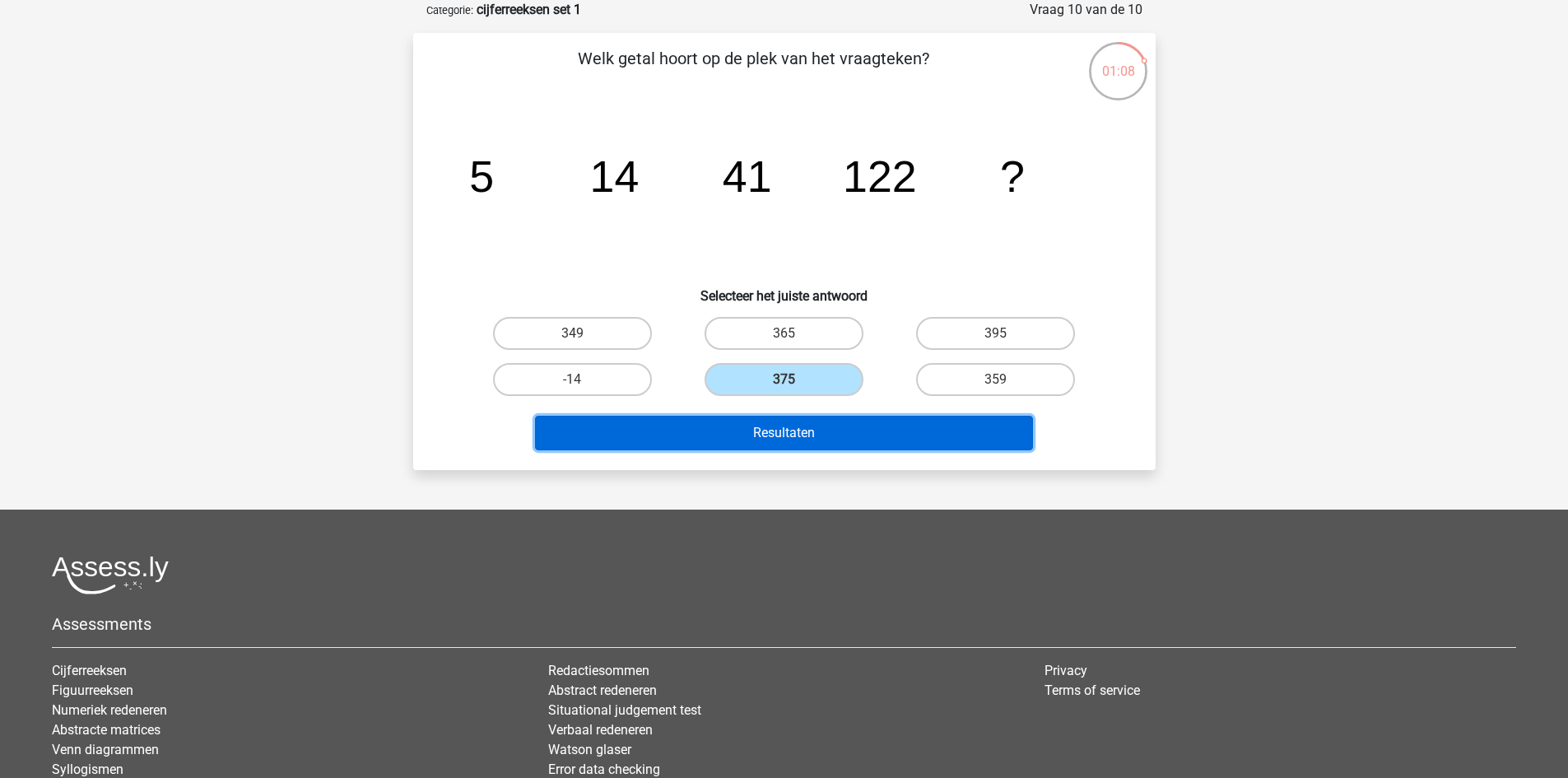
click at [784, 427] on button "Resultaten" at bounding box center [784, 433] width 498 height 35
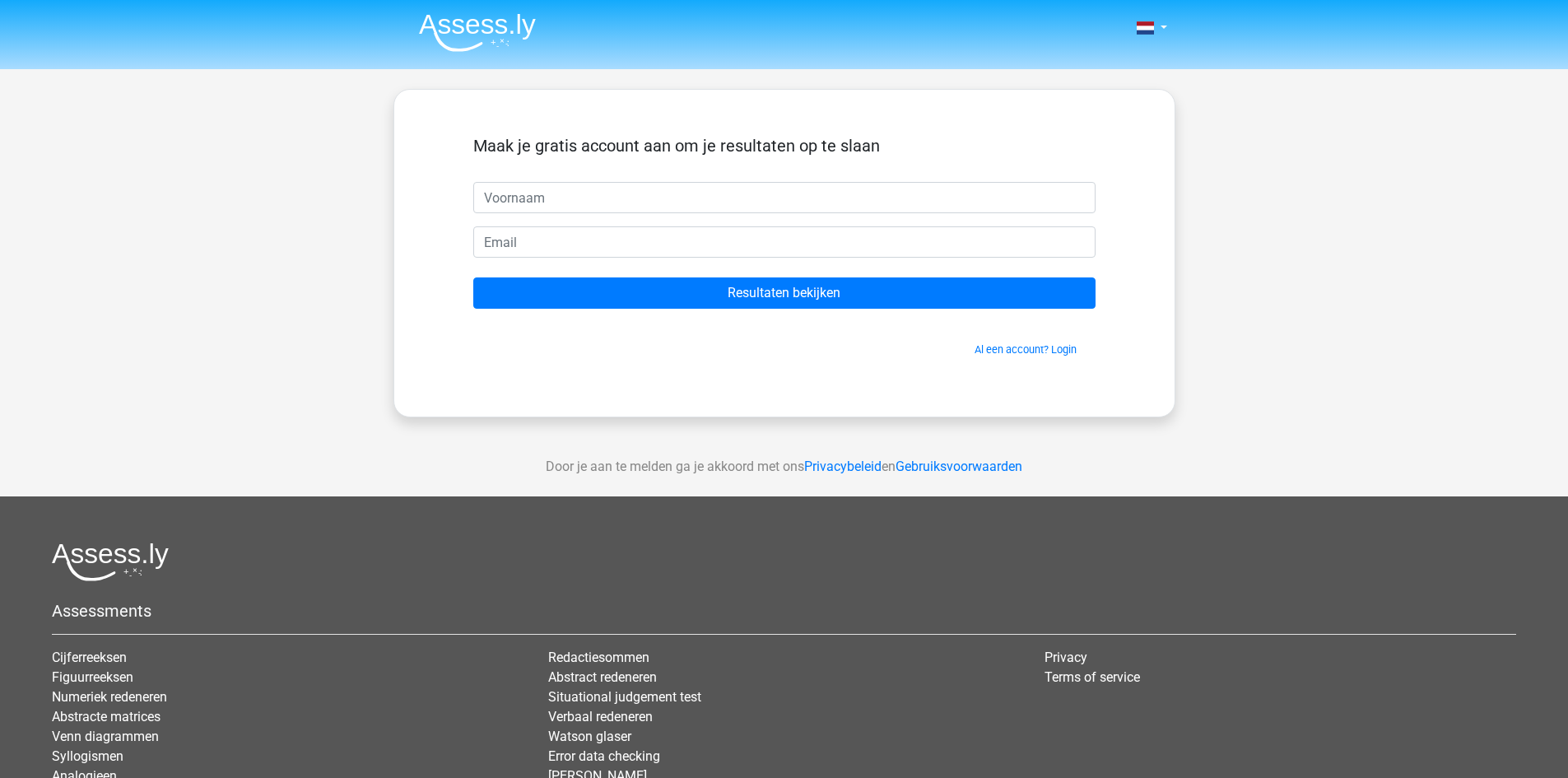
click at [668, 205] on input "text" at bounding box center [784, 198] width 622 height 31
type input "[PERSON_NAME]"
click at [587, 239] on input "email" at bounding box center [784, 241] width 622 height 31
type input "[EMAIL_ADDRESS][DOMAIN_NAME]"
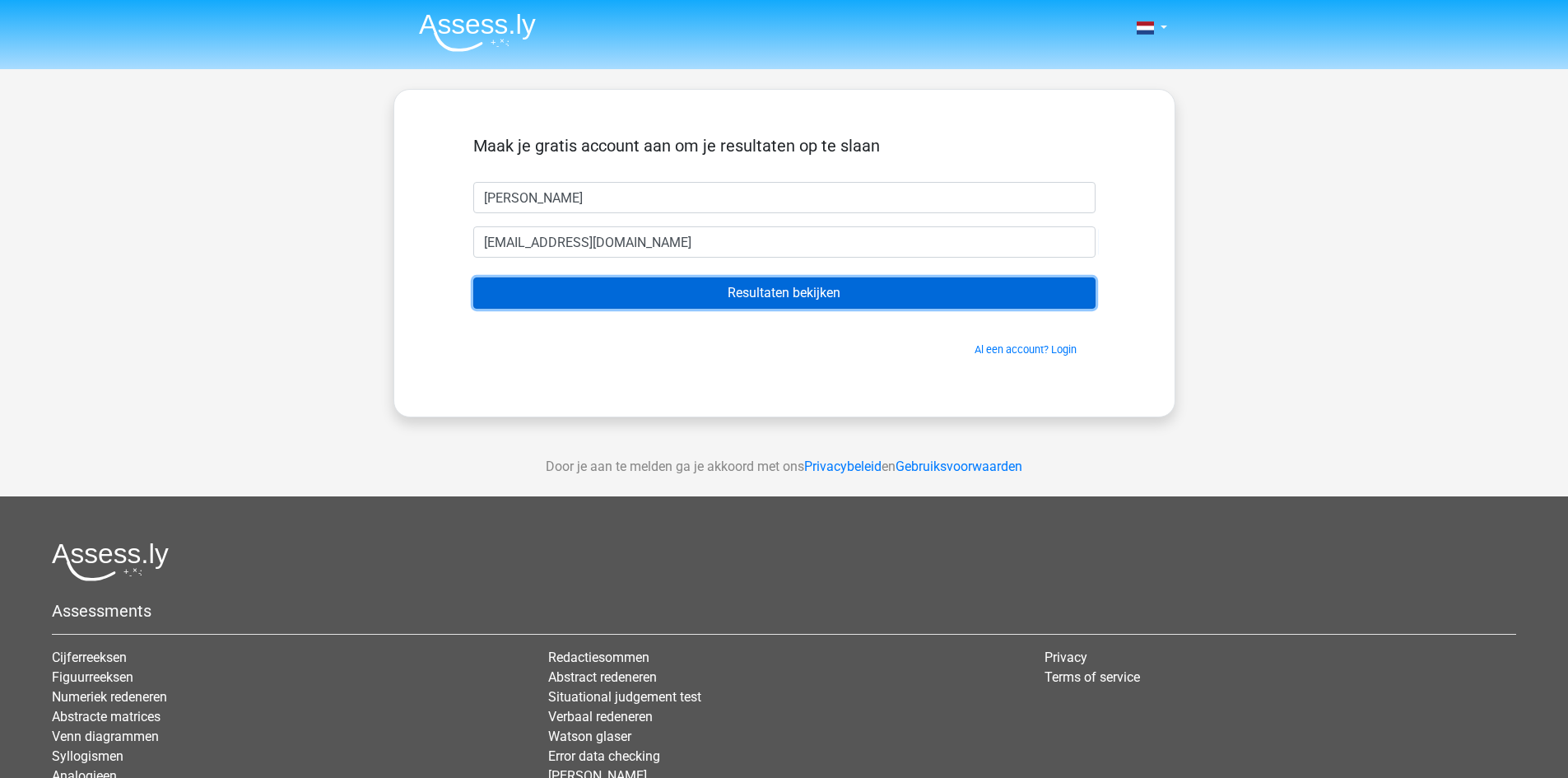
click at [765, 292] on input "Resultaten bekijken" at bounding box center [784, 292] width 622 height 31
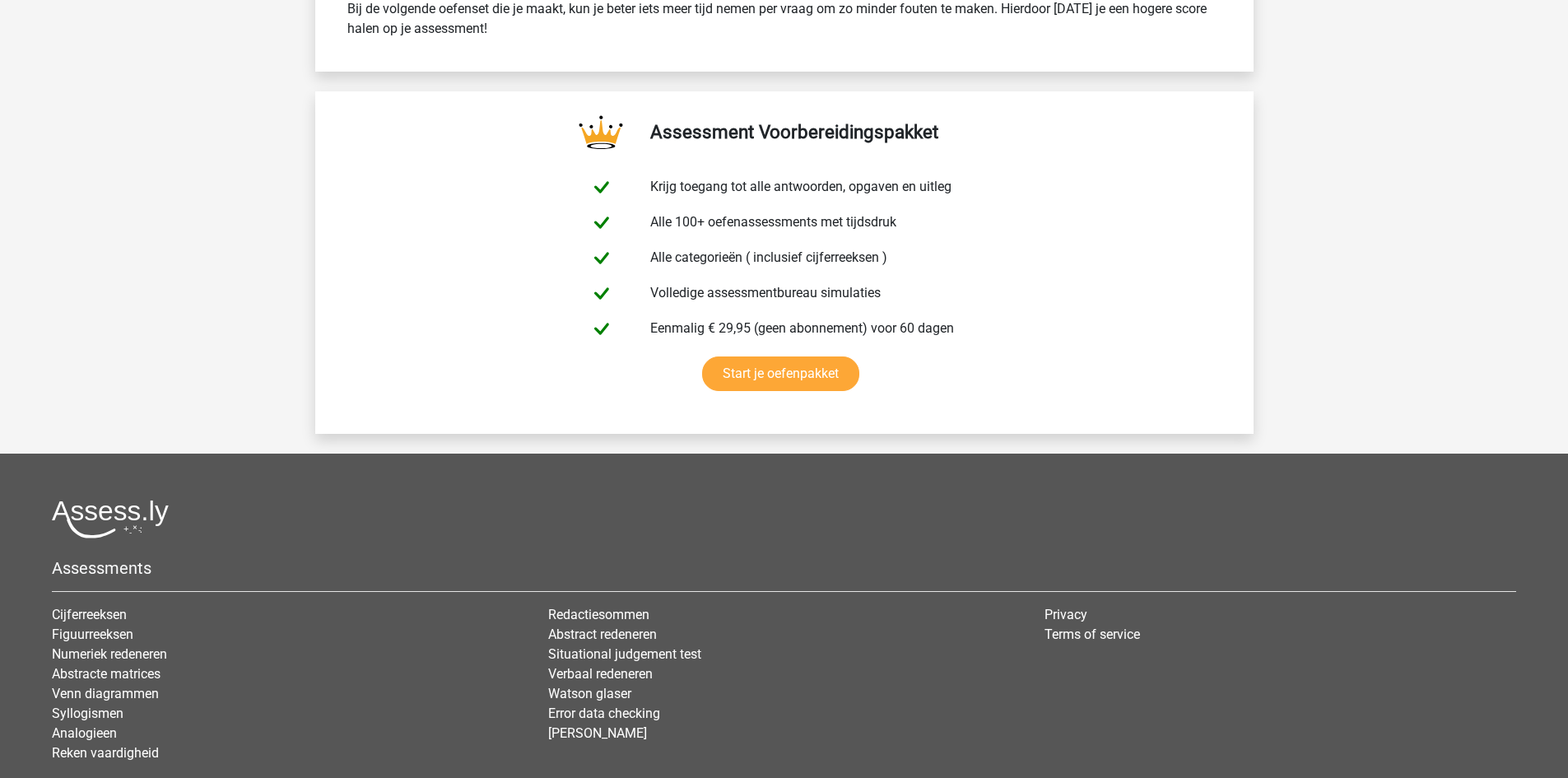
scroll to position [2716, 0]
